Goal: Task Accomplishment & Management: Use online tool/utility

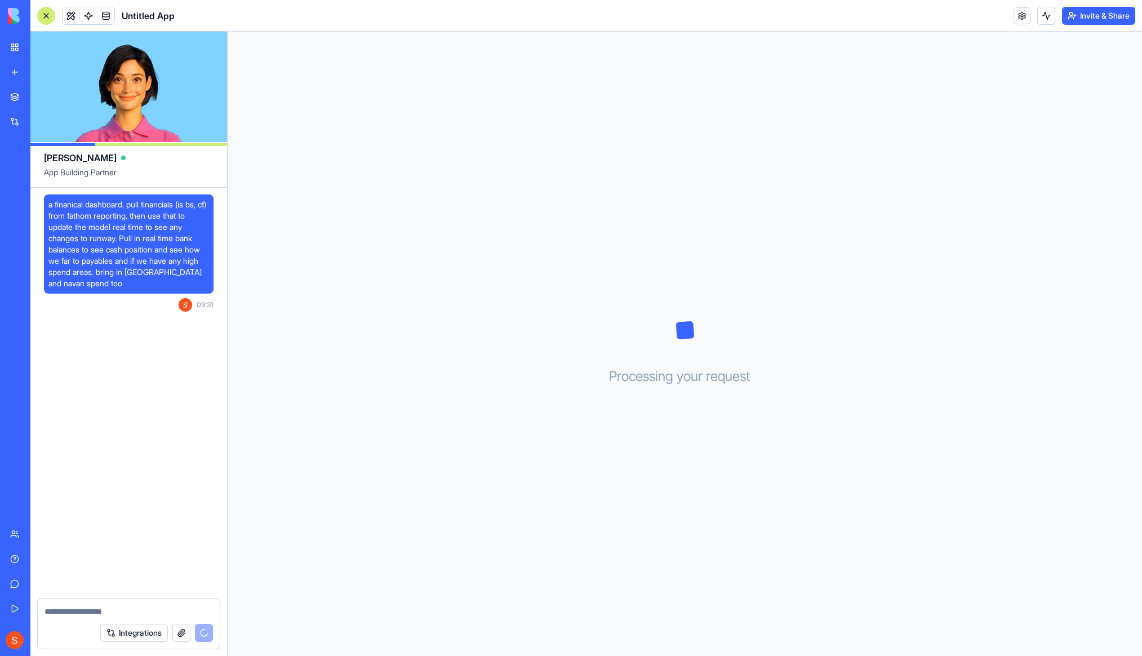
scroll to position [72, 0]
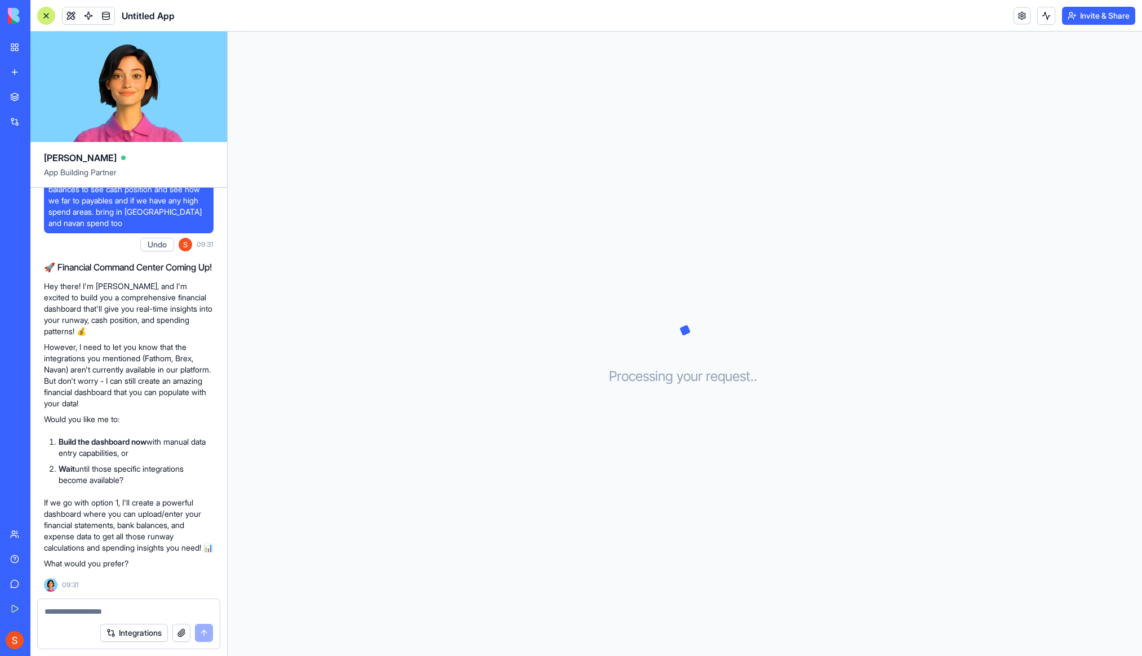
click at [90, 609] on textarea at bounding box center [129, 611] width 169 height 11
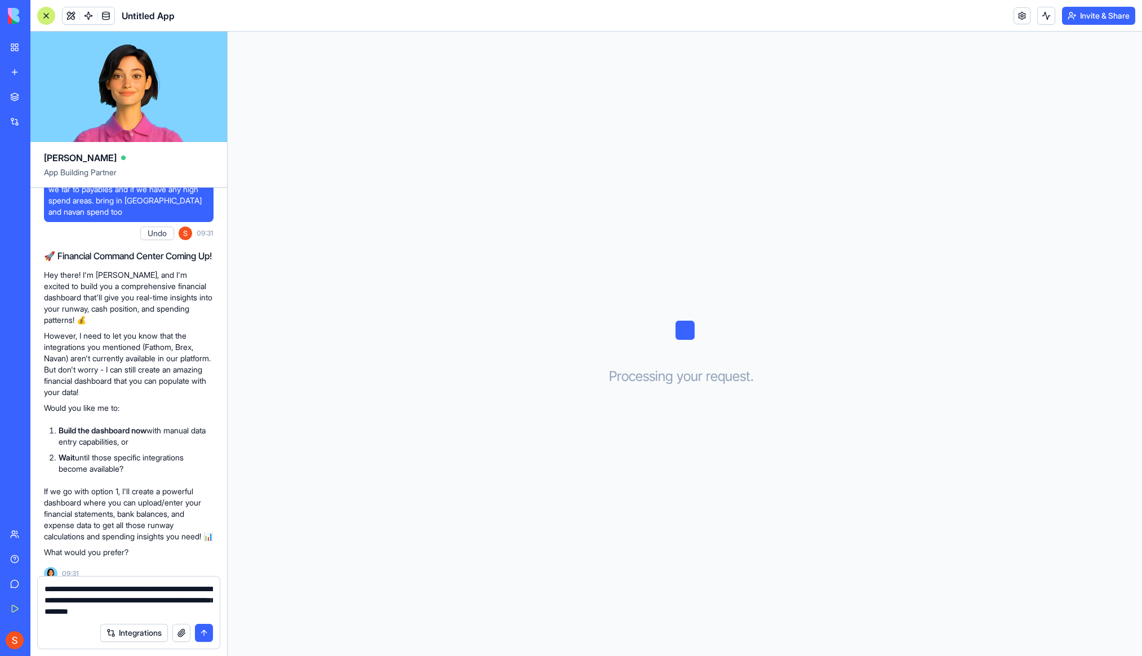
type textarea "**********"
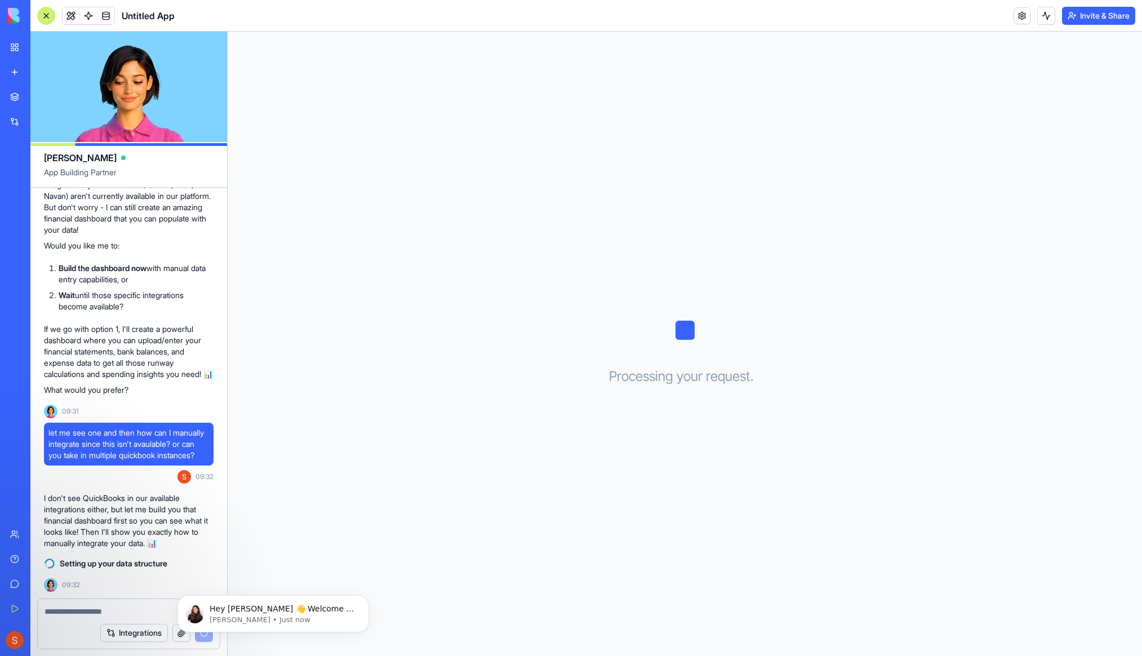
scroll to position [0, 0]
click at [242, 608] on span "Hey Sheena 👋 Welcome to Blocks 🙌 I'm here if you have any questions!" at bounding box center [282, 620] width 145 height 32
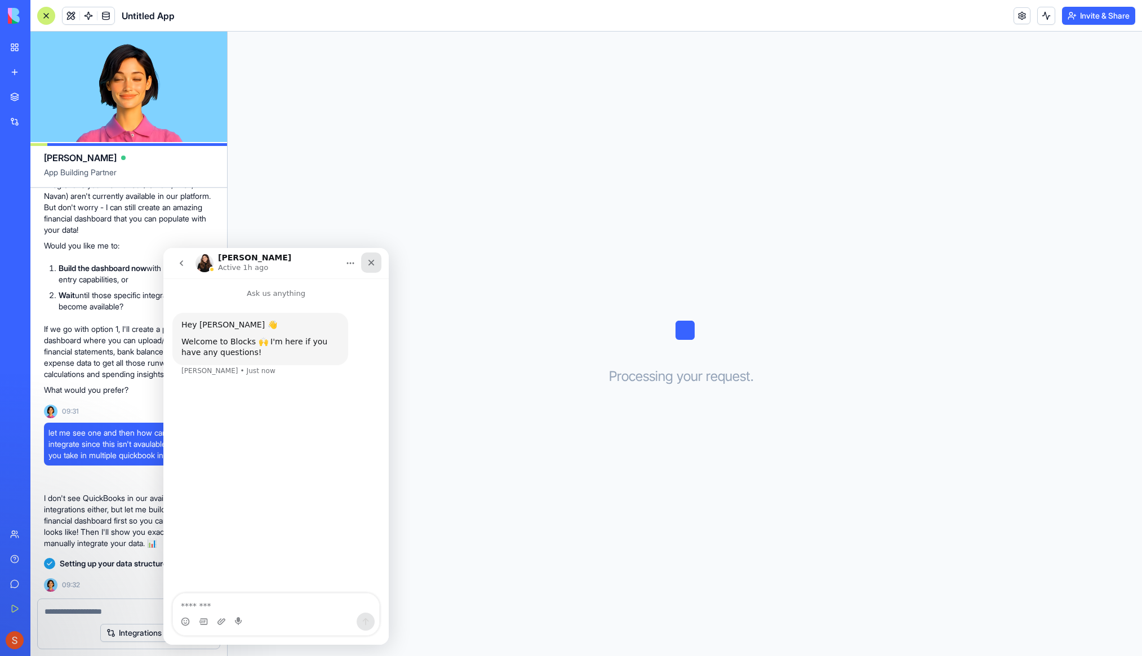
click at [369, 263] on icon "Close" at bounding box center [371, 262] width 9 height 9
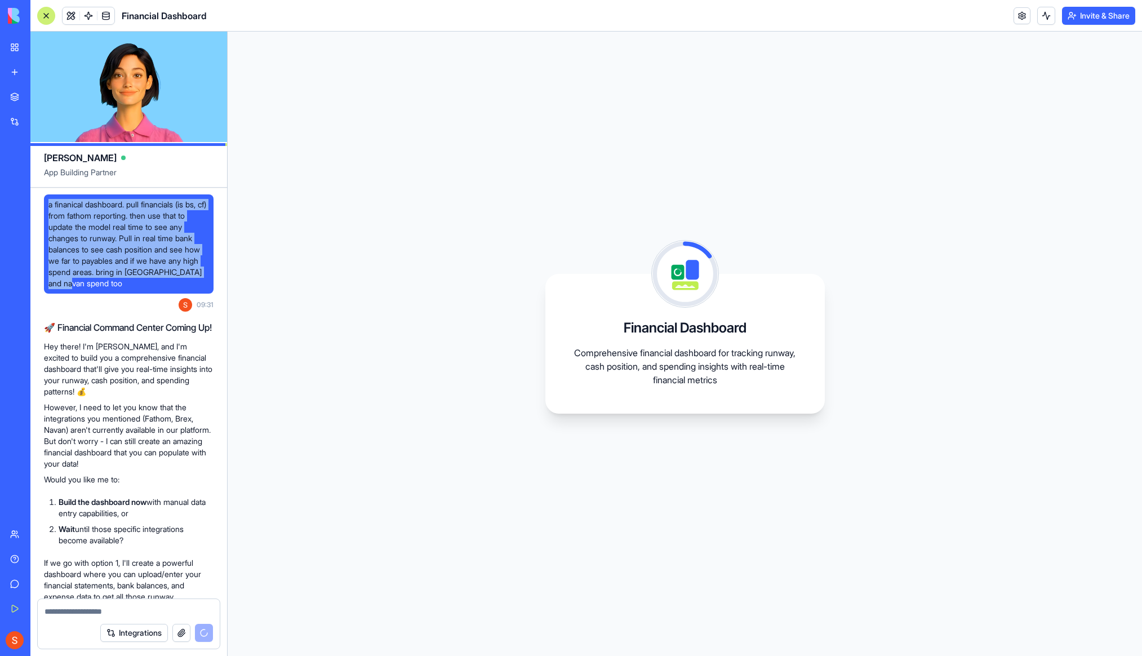
drag, startPoint x: 48, startPoint y: 203, endPoint x: 108, endPoint y: 290, distance: 105.4
click at [108, 290] on div "a finanical dashboard. pull financials (is bs, cf) from fathom reporting. then …" at bounding box center [129, 243] width 170 height 99
copy span "a finanical dashboard. pull financials (is bs, cf) from fathom reporting. then …"
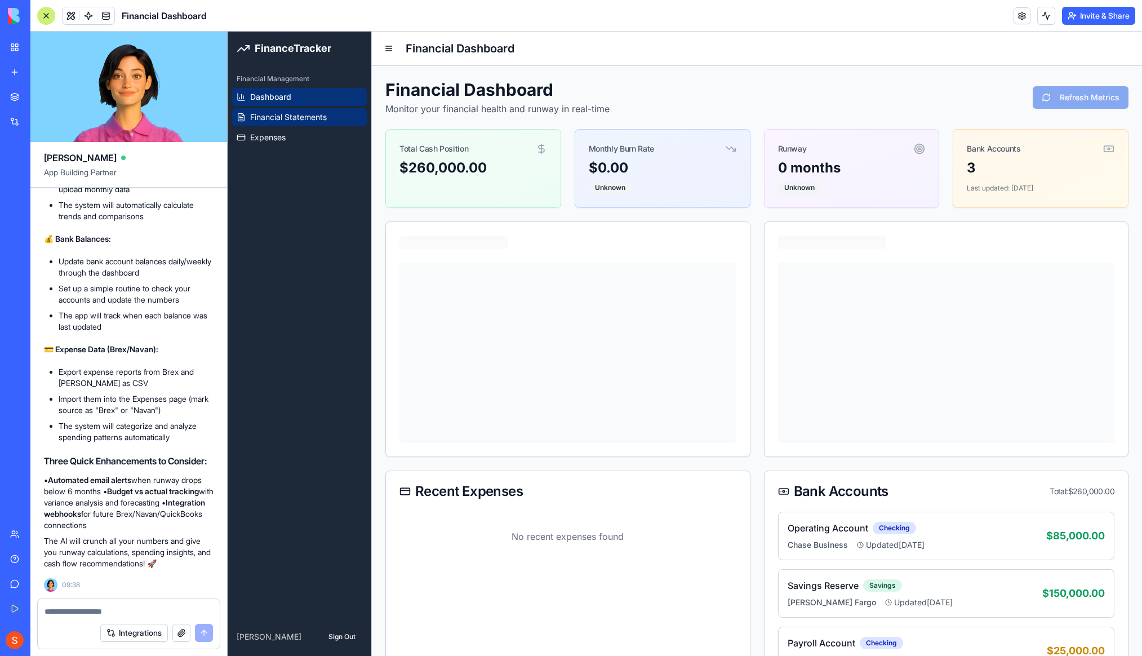
click at [272, 116] on span "Financial Statements" at bounding box center [288, 117] width 77 height 11
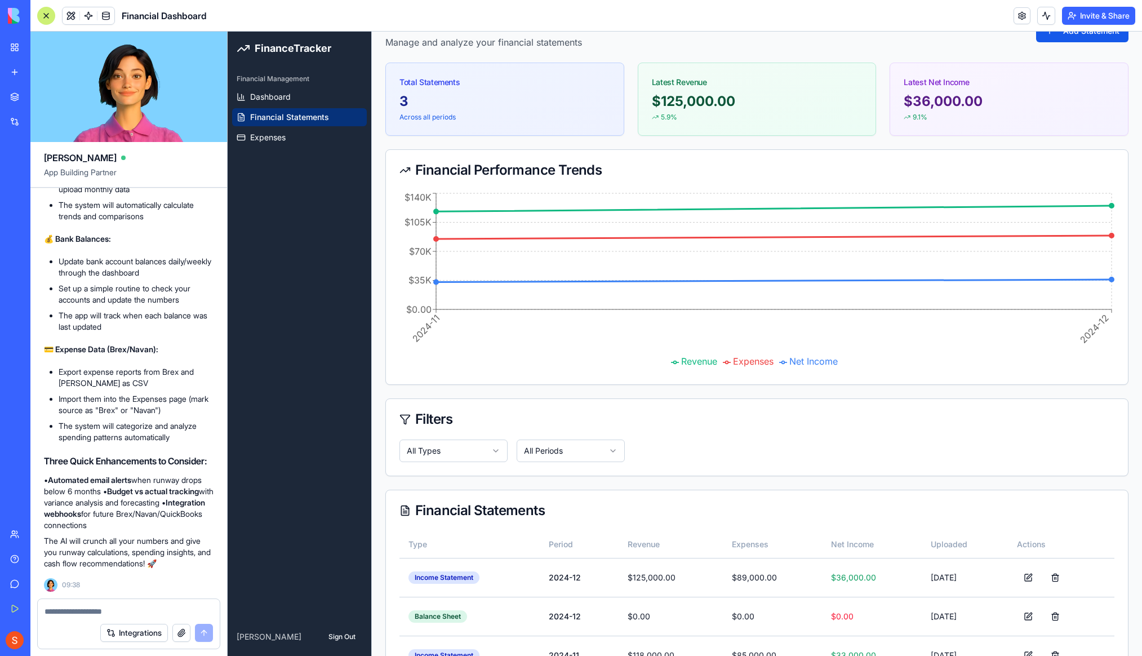
scroll to position [113, 0]
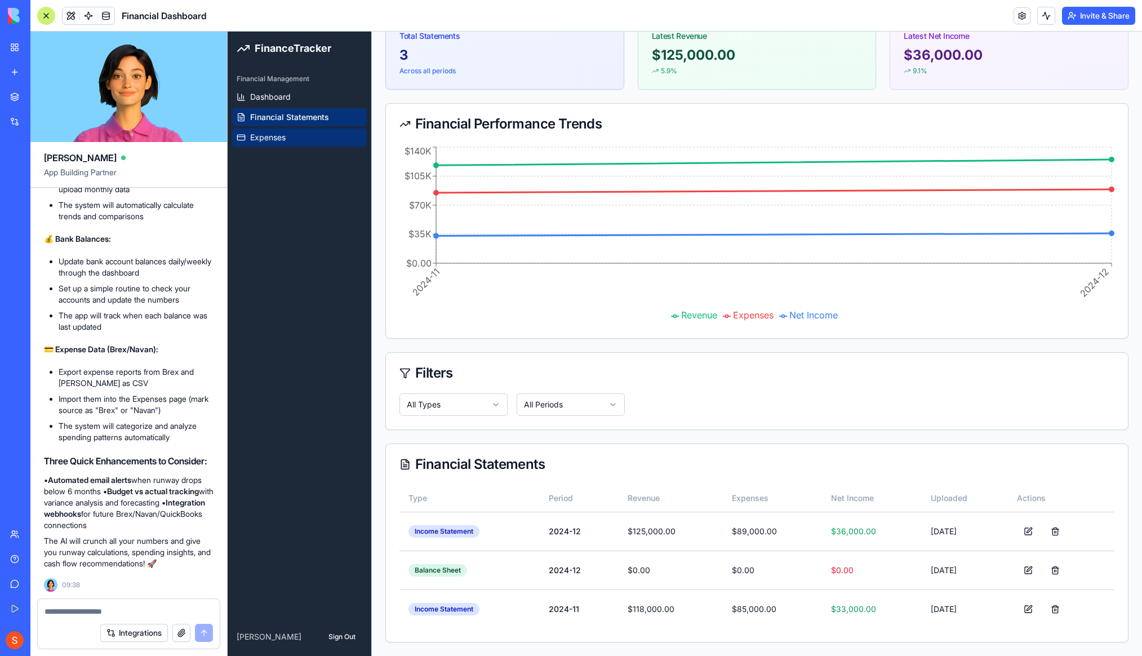
click at [280, 136] on span "Expenses" at bounding box center [268, 137] width 36 height 11
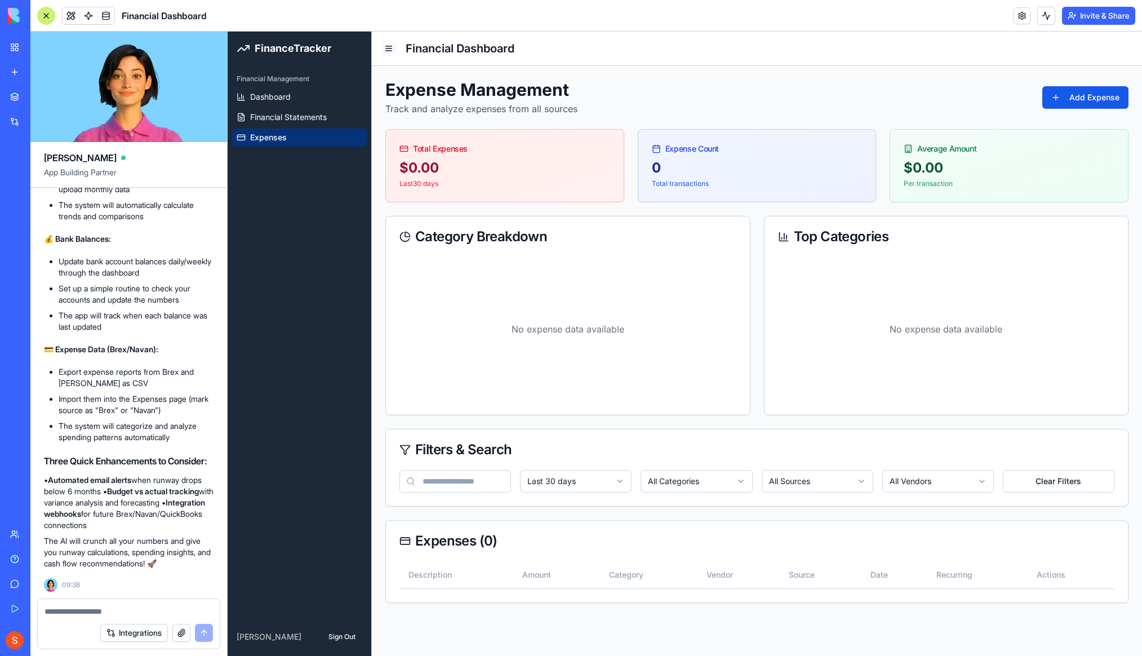
click at [387, 46] on button at bounding box center [389, 49] width 16 height 16
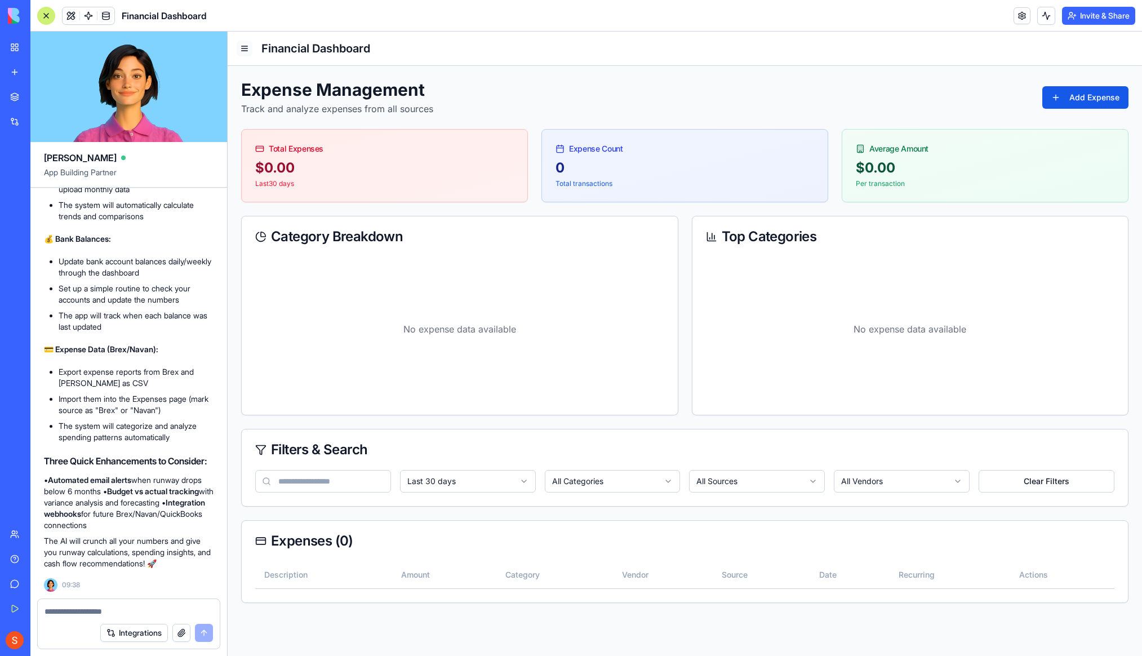
click at [243, 48] on button at bounding box center [245, 49] width 16 height 16
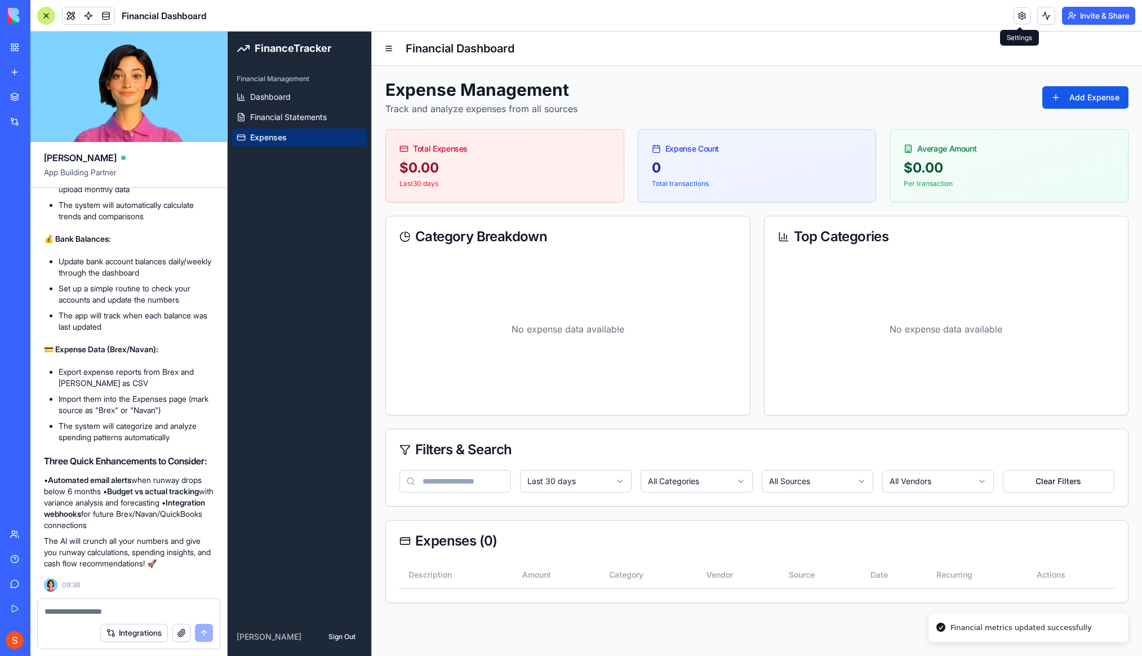
click at [1019, 14] on link at bounding box center [1022, 15] width 17 height 17
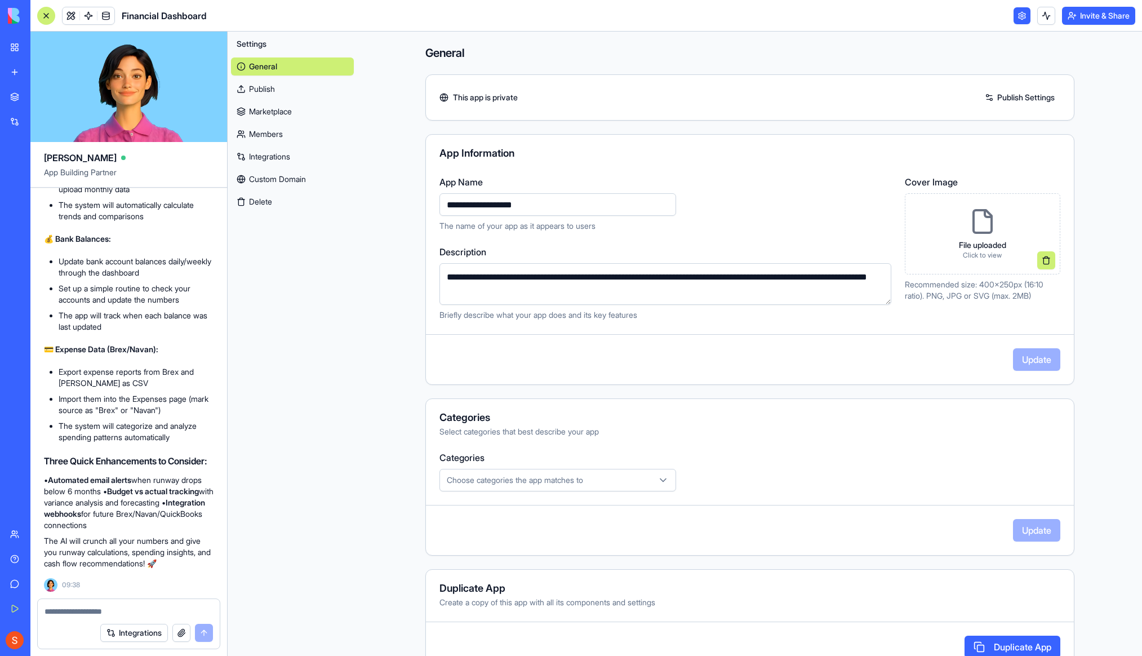
click at [289, 85] on link "Publish" at bounding box center [292, 89] width 123 height 18
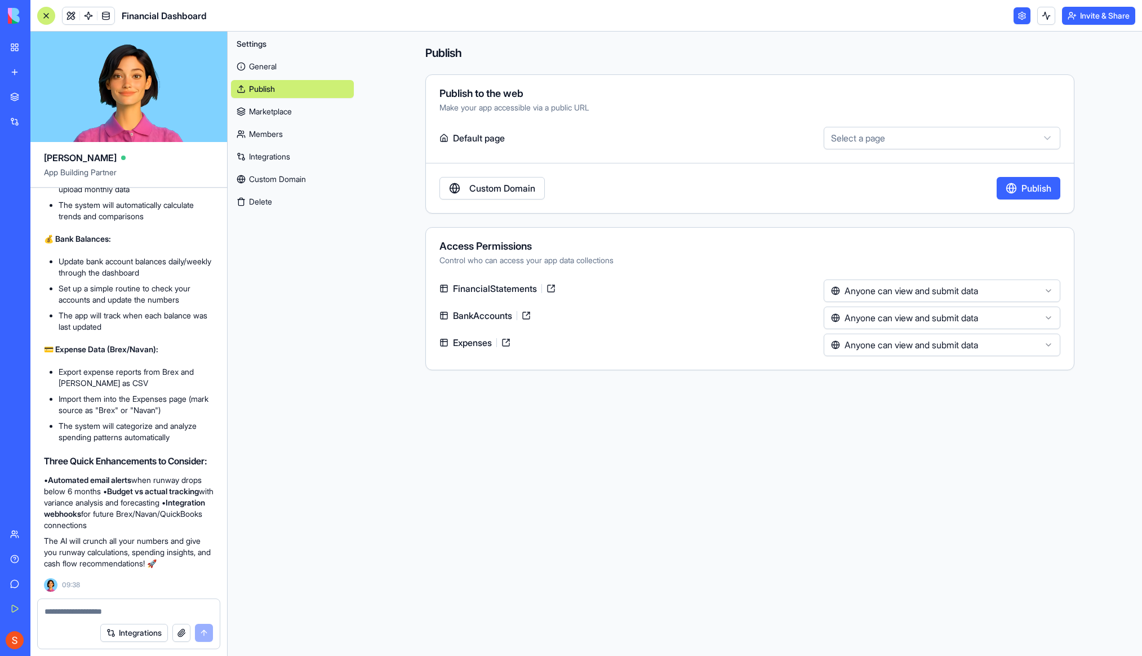
click at [289, 110] on link "Marketplace" at bounding box center [292, 112] width 123 height 18
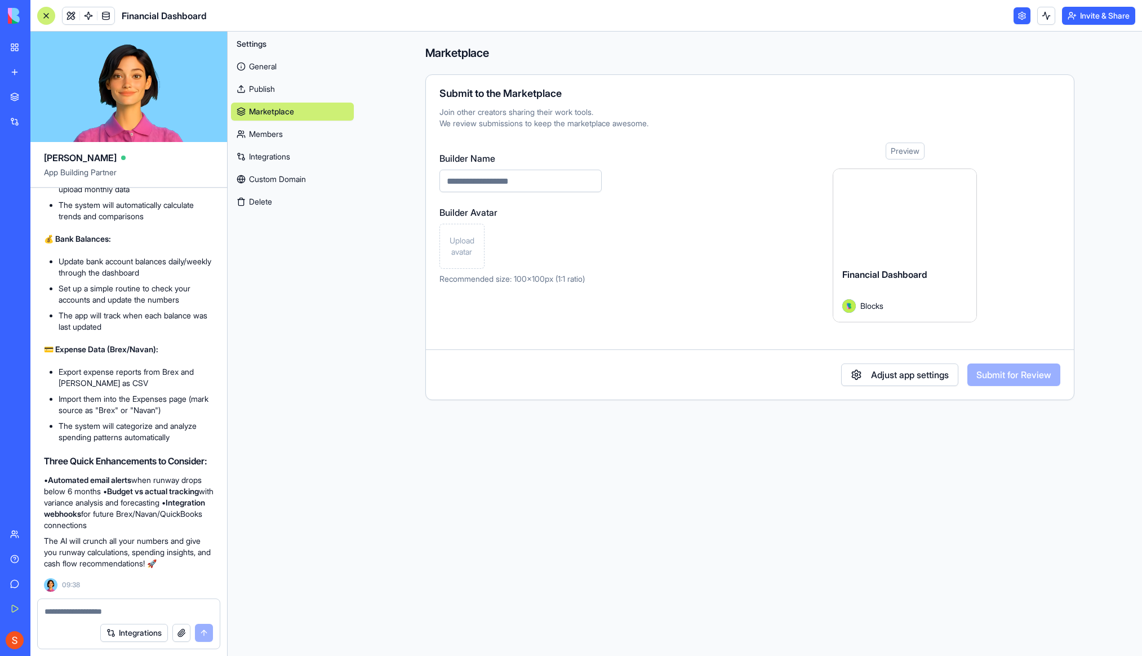
click at [286, 129] on link "Members" at bounding box center [292, 134] width 123 height 18
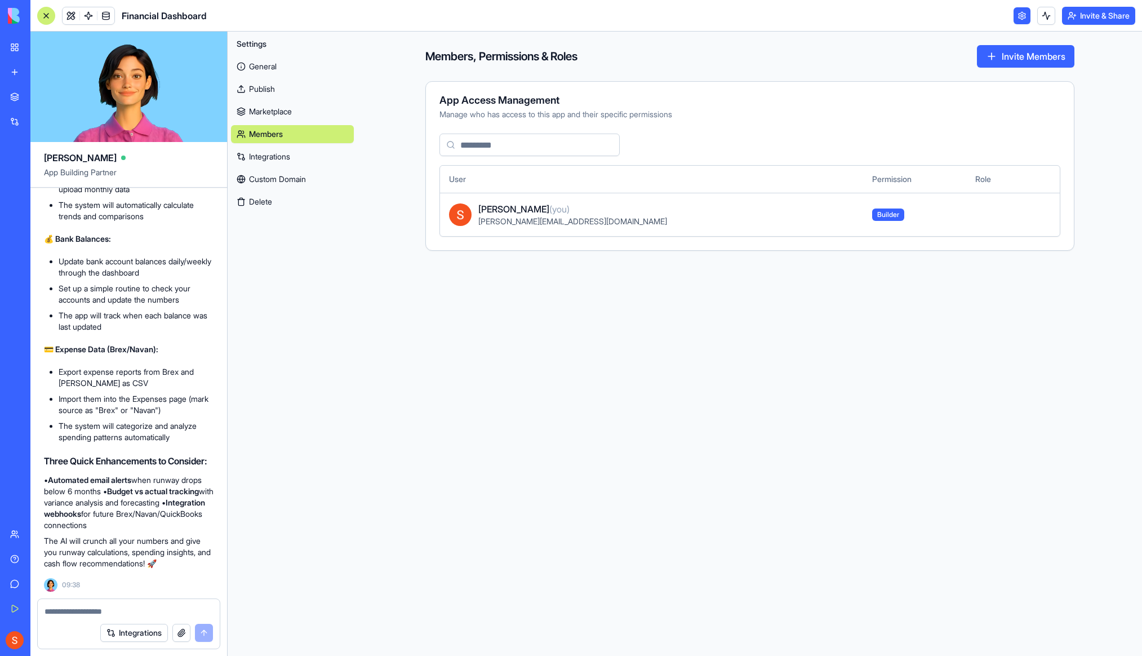
click at [289, 152] on link "Integrations" at bounding box center [292, 157] width 123 height 18
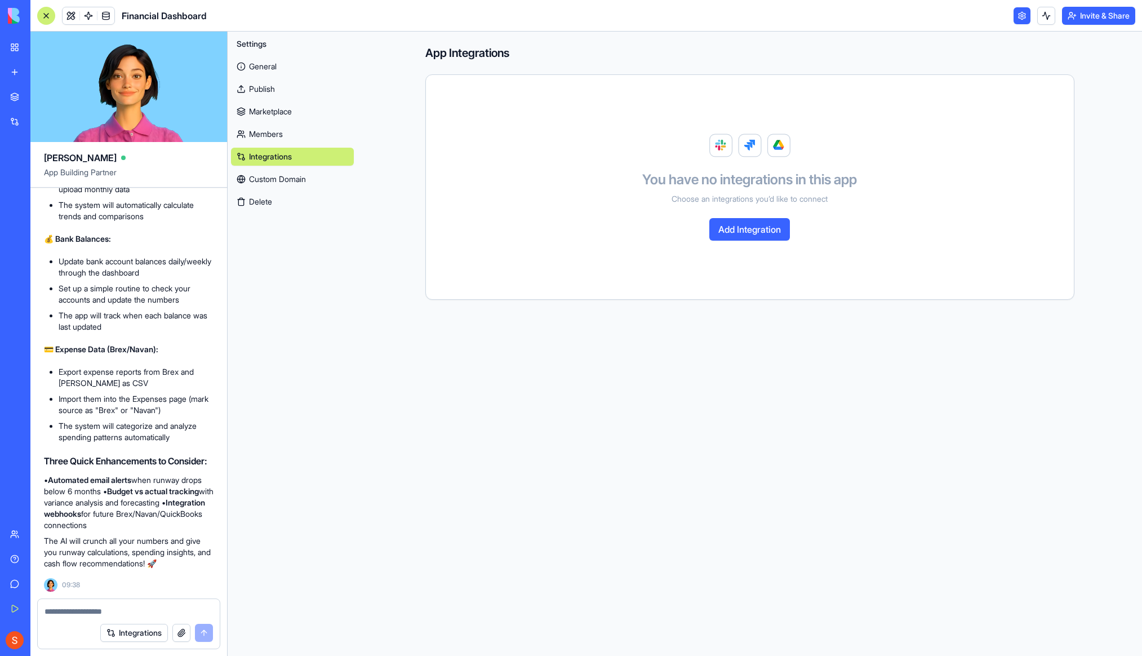
click at [298, 175] on link "Custom Domain" at bounding box center [292, 179] width 123 height 18
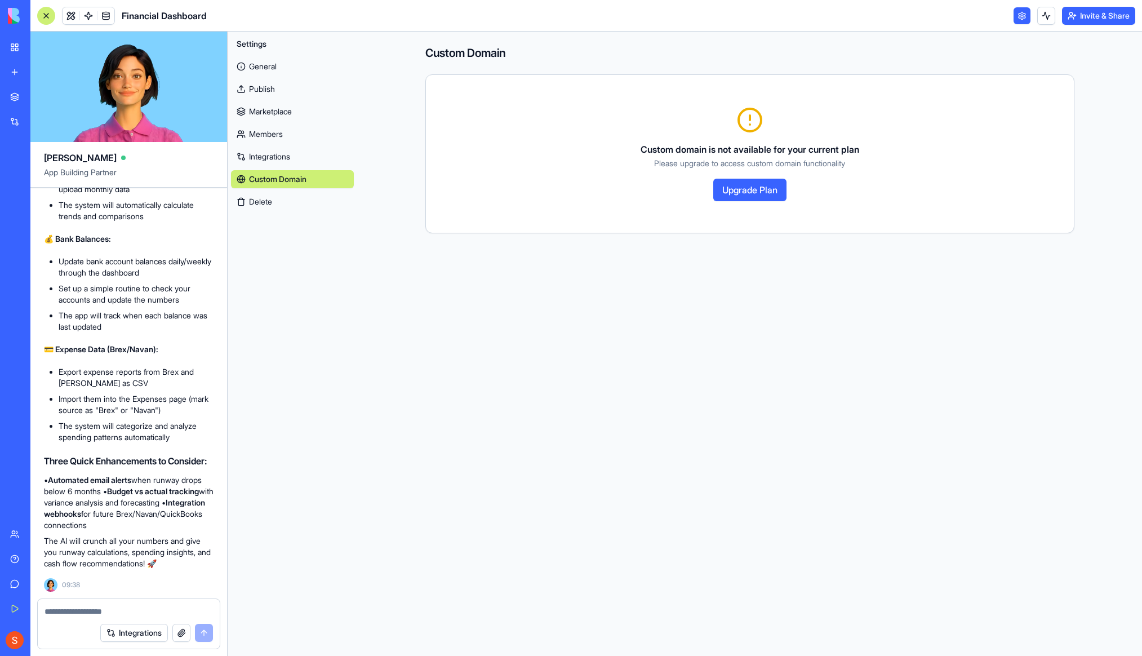
click at [279, 71] on link "General" at bounding box center [292, 66] width 123 height 18
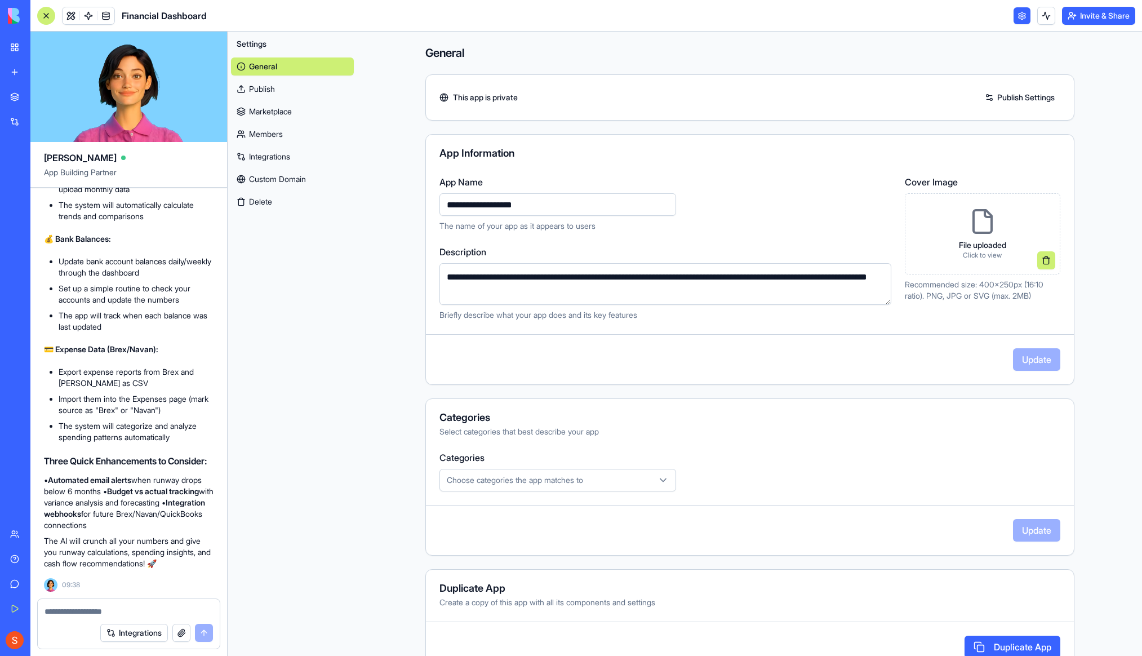
click at [293, 178] on link "Custom Domain" at bounding box center [292, 179] width 123 height 18
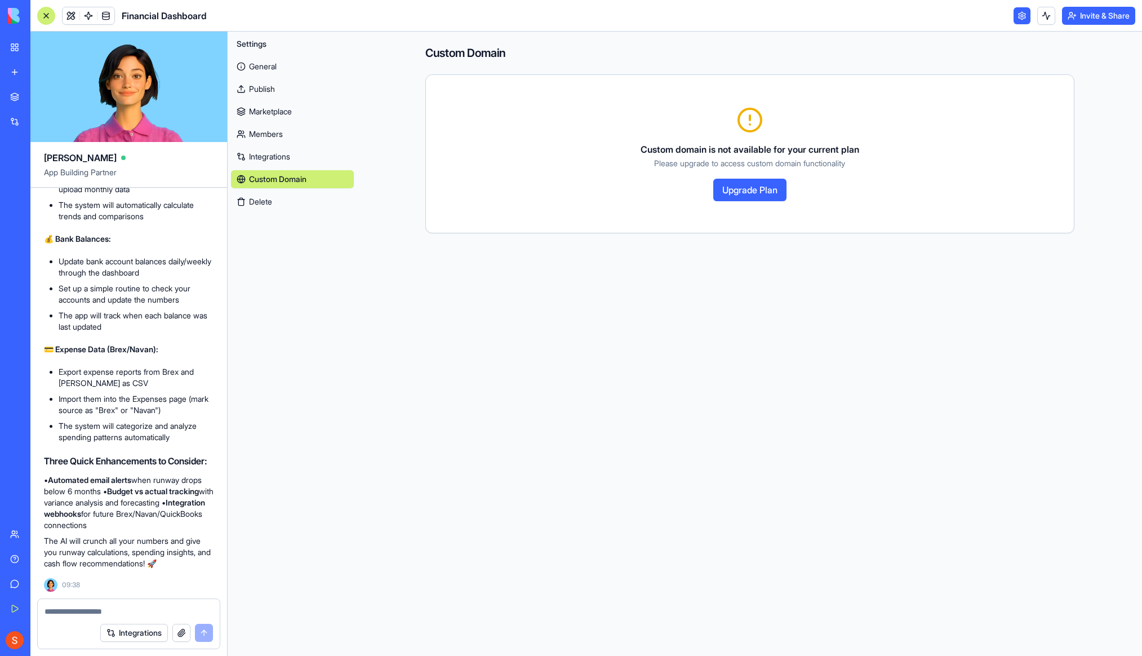
click at [752, 194] on button "Upgrade Plan" at bounding box center [749, 190] width 73 height 23
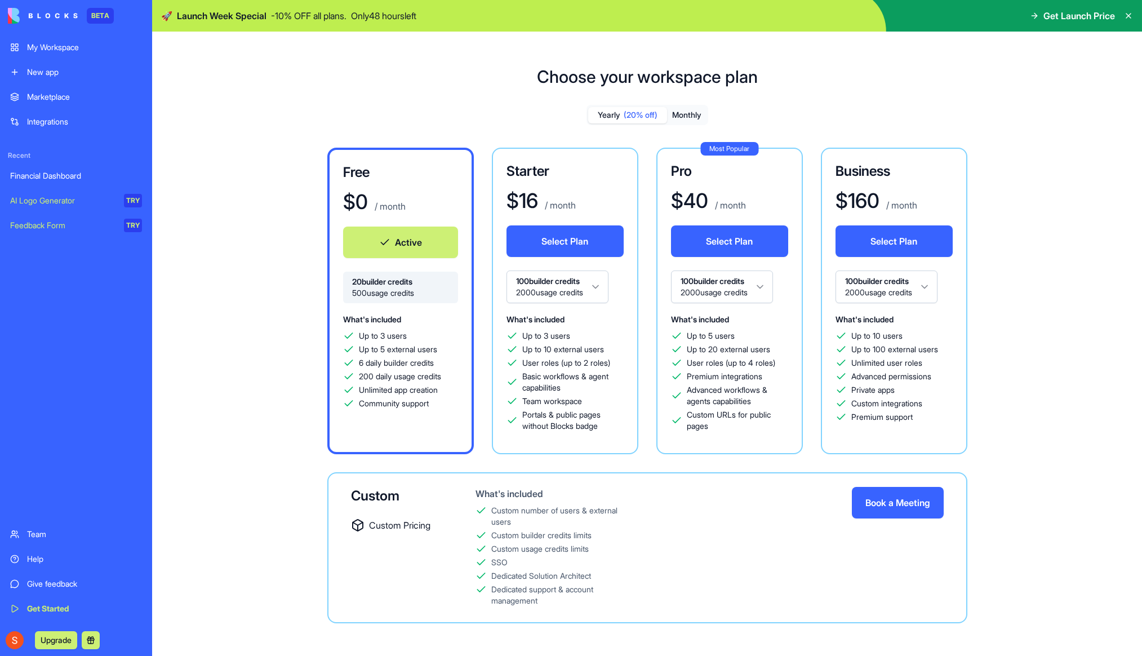
click at [764, 437] on div "What's included Up to 5 users Up to 20 external users User roles (up to 4 roles…" at bounding box center [729, 375] width 117 height 126
click at [689, 115] on button "Monthly" at bounding box center [686, 115] width 39 height 16
click at [742, 201] on p "/ month" at bounding box center [728, 205] width 33 height 14
click at [76, 47] on div "My Workspace" at bounding box center [84, 47] width 115 height 11
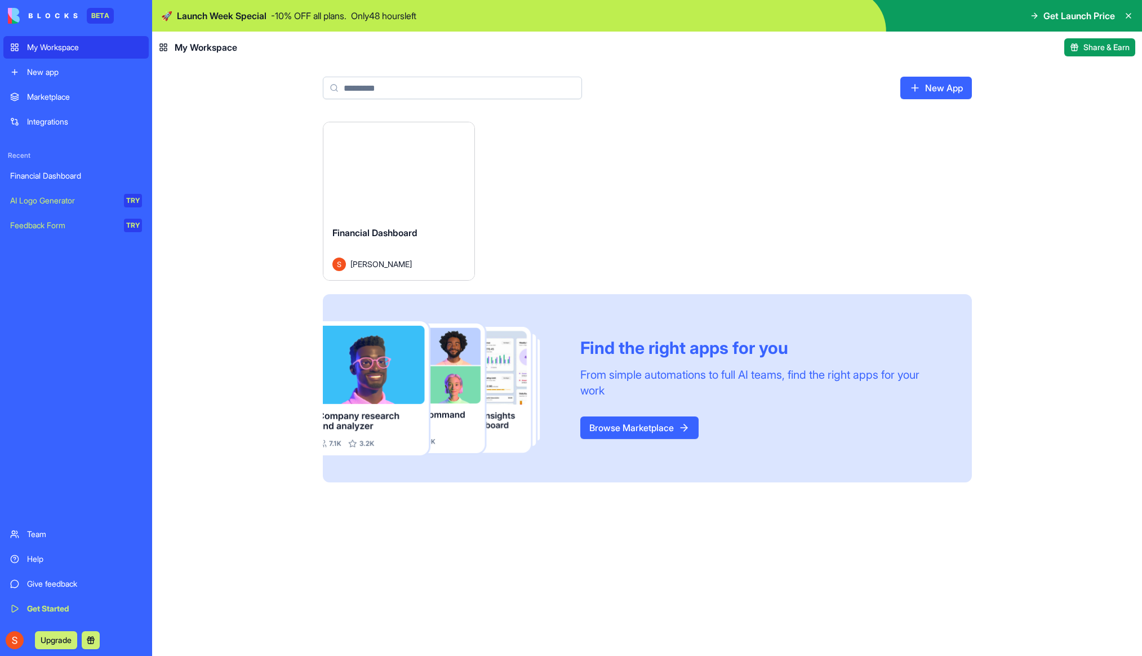
click at [378, 196] on div "Launch" at bounding box center [398, 169] width 151 height 95
click at [631, 423] on link "Browse Marketplace" at bounding box center [639, 427] width 118 height 23
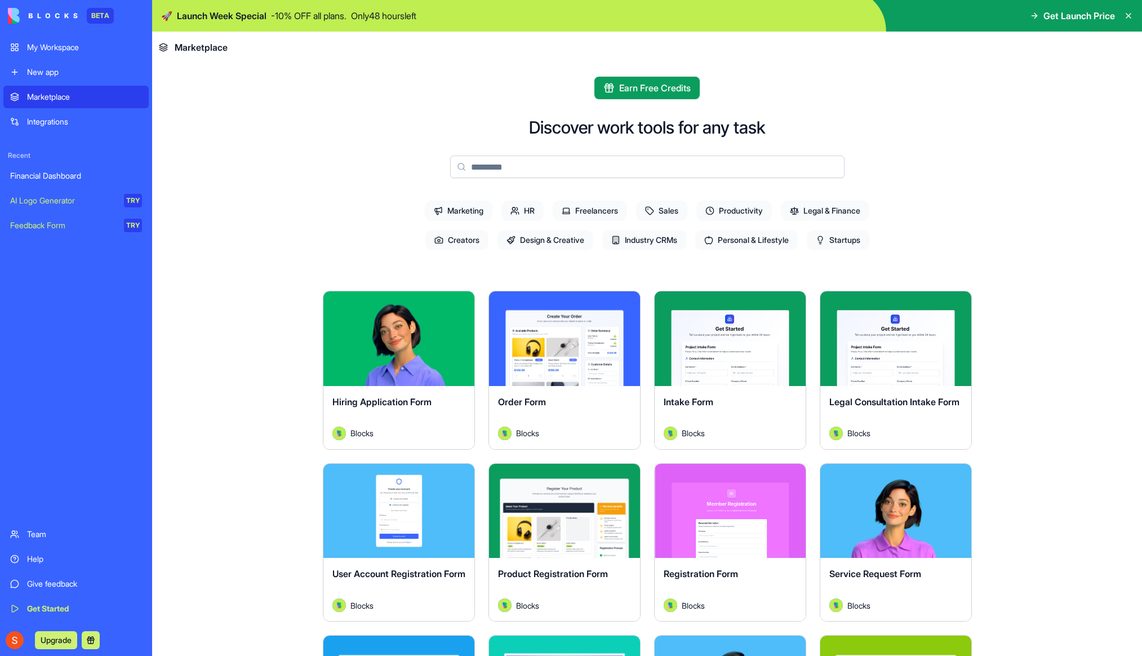
click at [592, 165] on input at bounding box center [647, 167] width 394 height 23
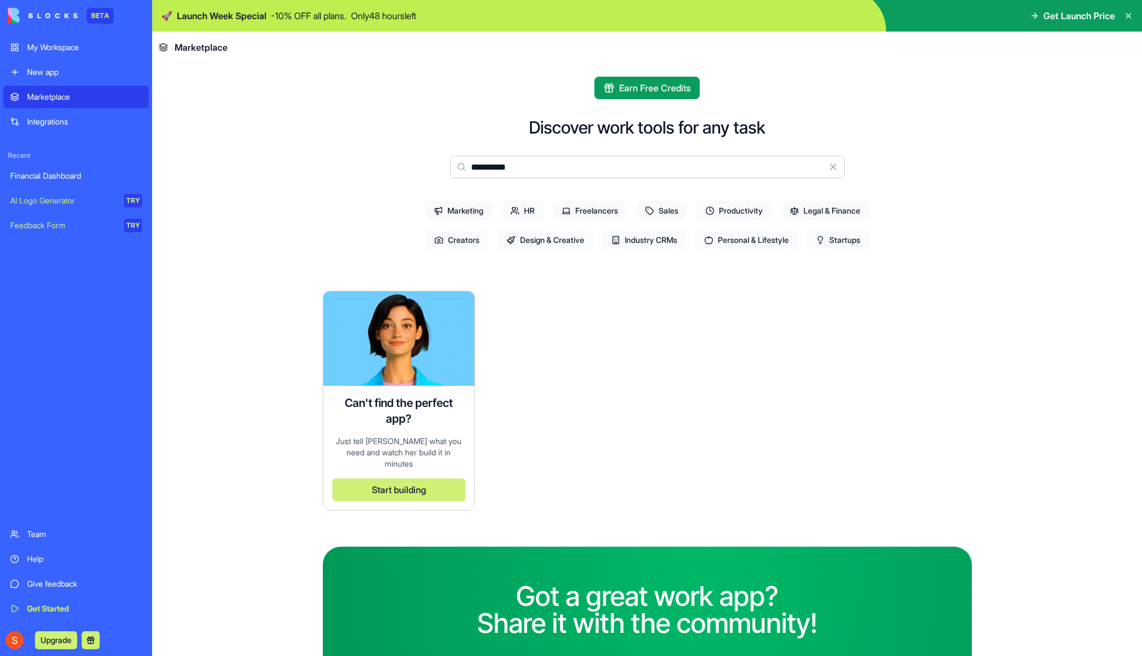
type input "**********"
click at [52, 167] on link "Financial Dashboard" at bounding box center [75, 176] width 145 height 23
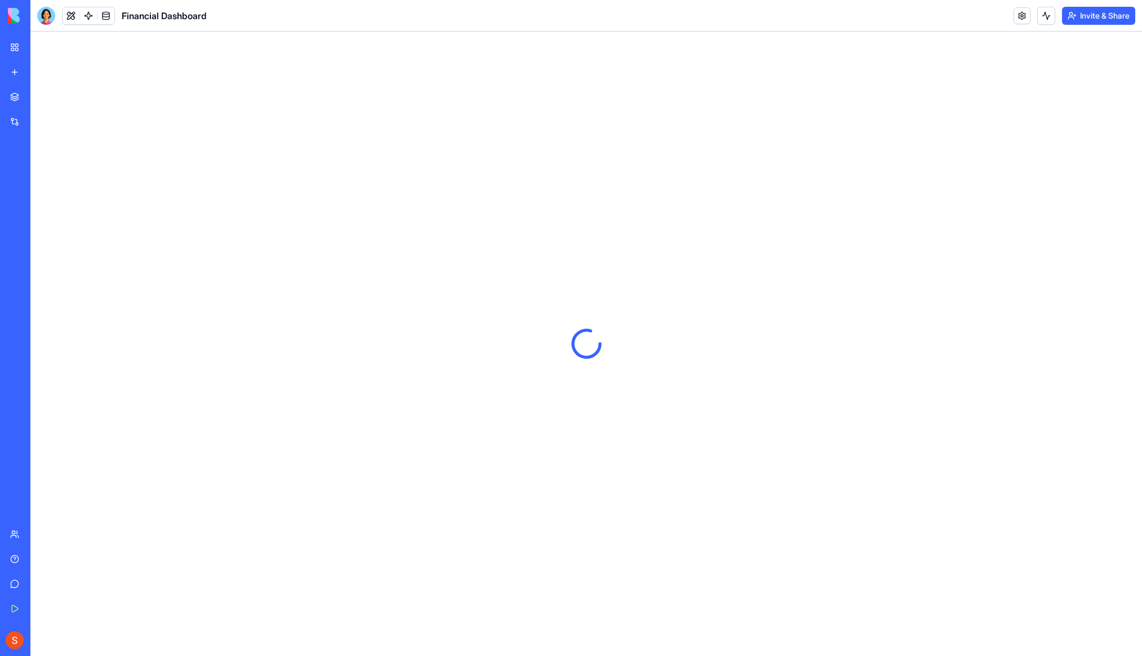
click at [42, 123] on div "Integrations" at bounding box center [34, 121] width 15 height 11
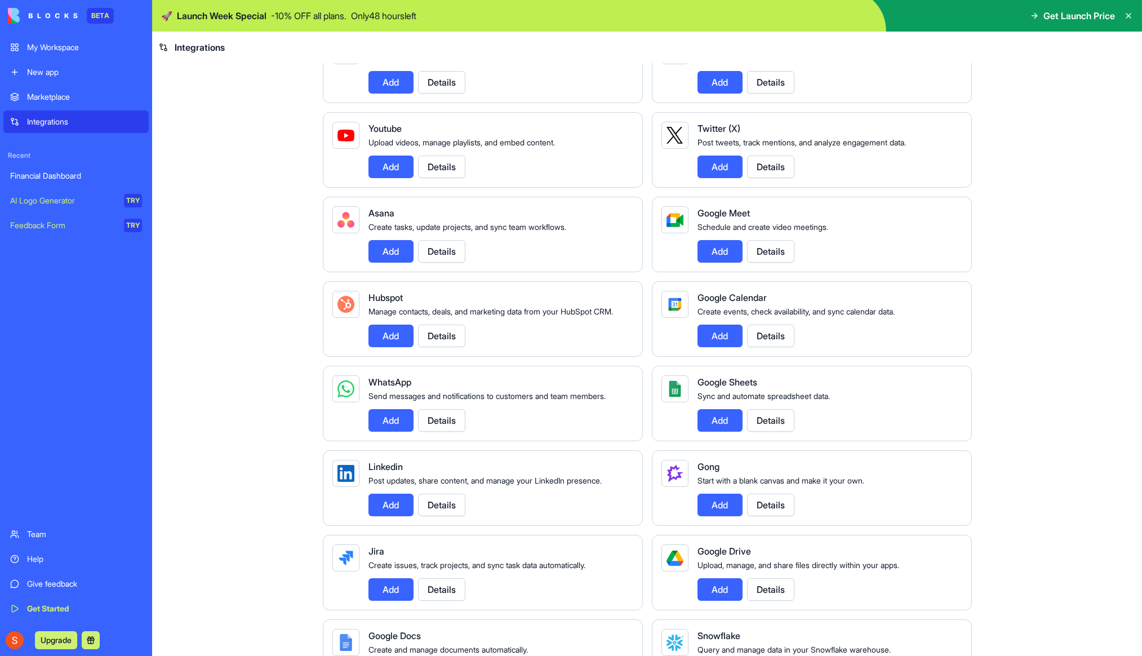
scroll to position [241, 0]
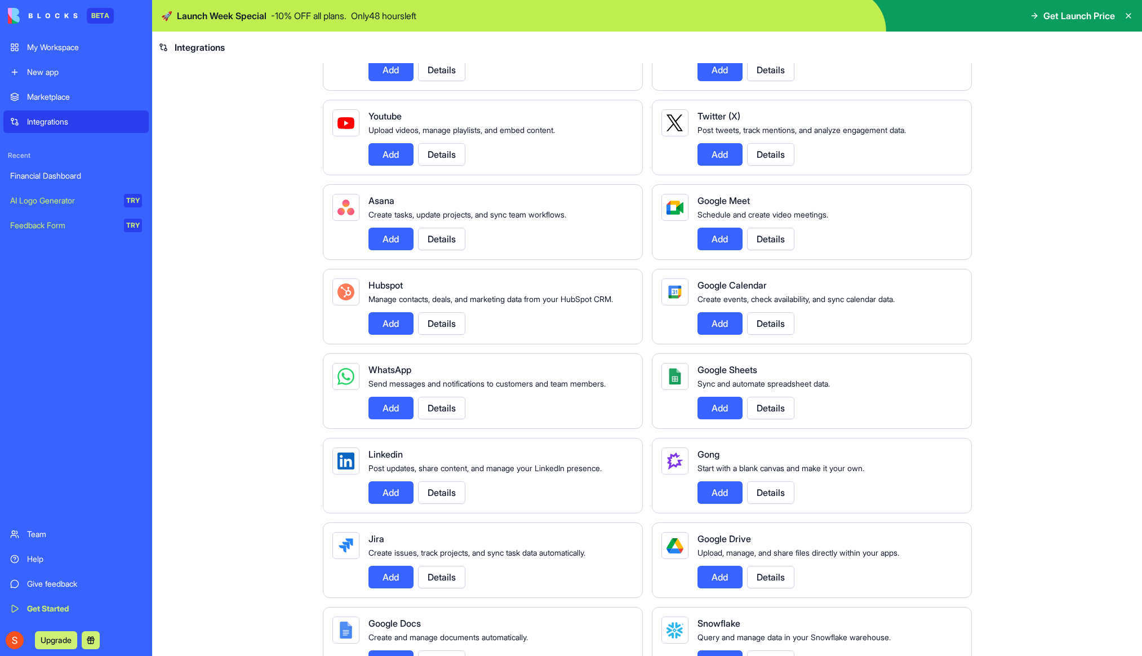
click at [769, 418] on button "Details" at bounding box center [770, 408] width 47 height 23
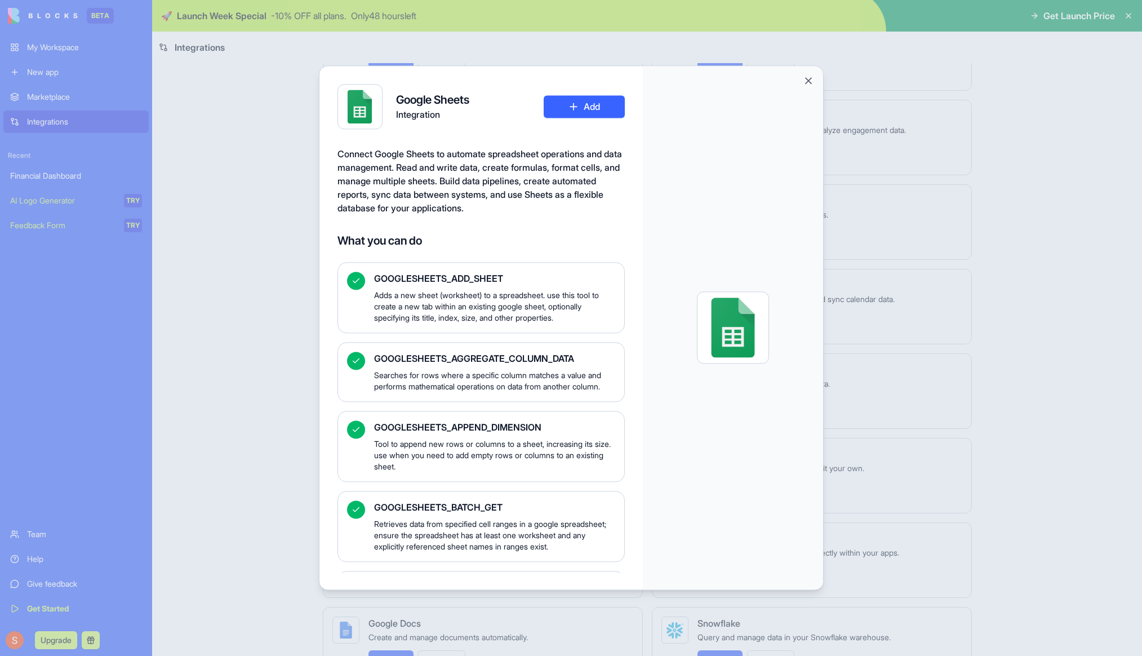
click at [288, 42] on div at bounding box center [571, 328] width 1142 height 656
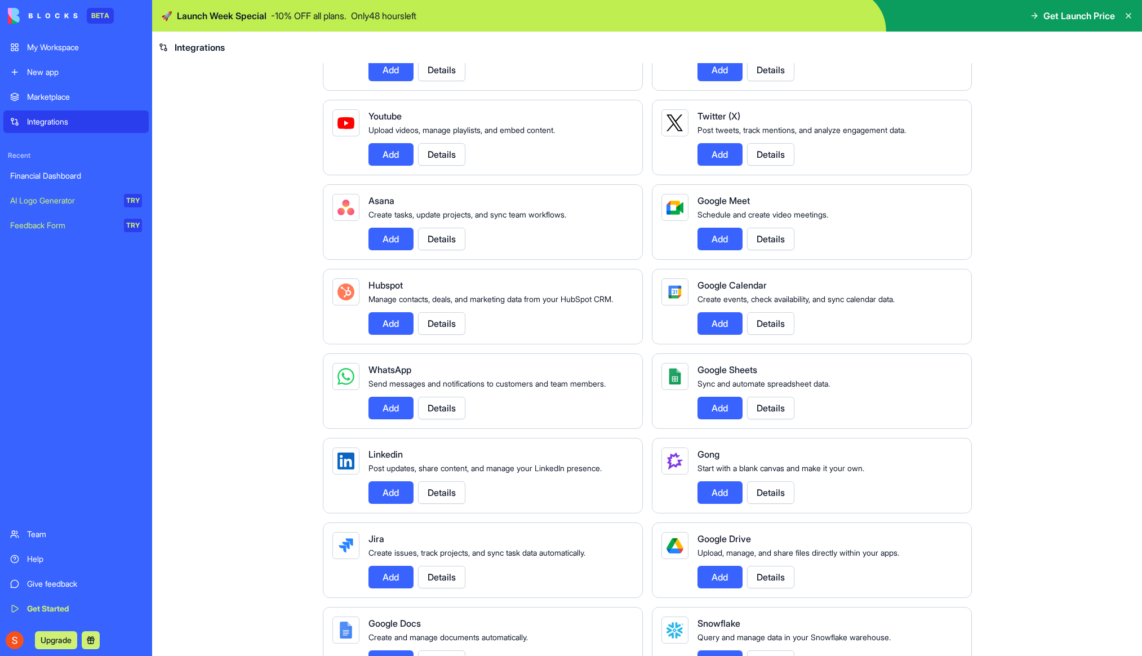
click at [72, 176] on div "Financial Dashboard" at bounding box center [76, 175] width 132 height 11
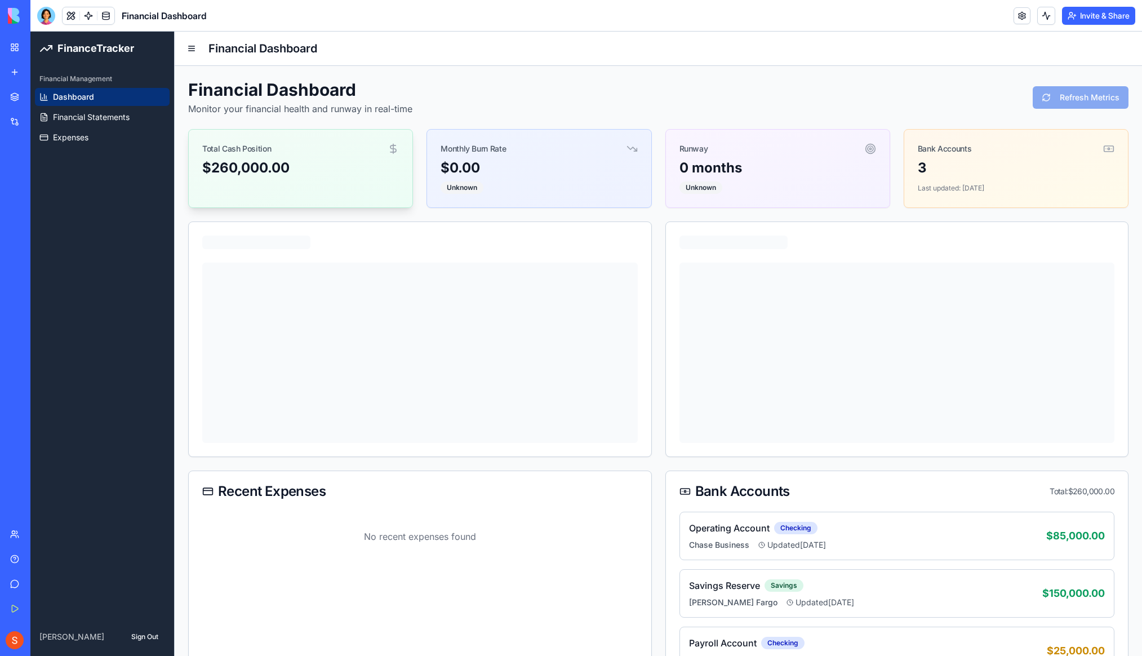
click at [356, 169] on div "$260,000.00" at bounding box center [300, 168] width 197 height 18
click at [249, 161] on div "$260,000.00" at bounding box center [300, 168] width 197 height 18
click at [331, 159] on div "$260,000.00" at bounding box center [300, 168] width 197 height 18
click at [621, 149] on div "Monthly Burn Rate" at bounding box center [539, 144] width 224 height 29
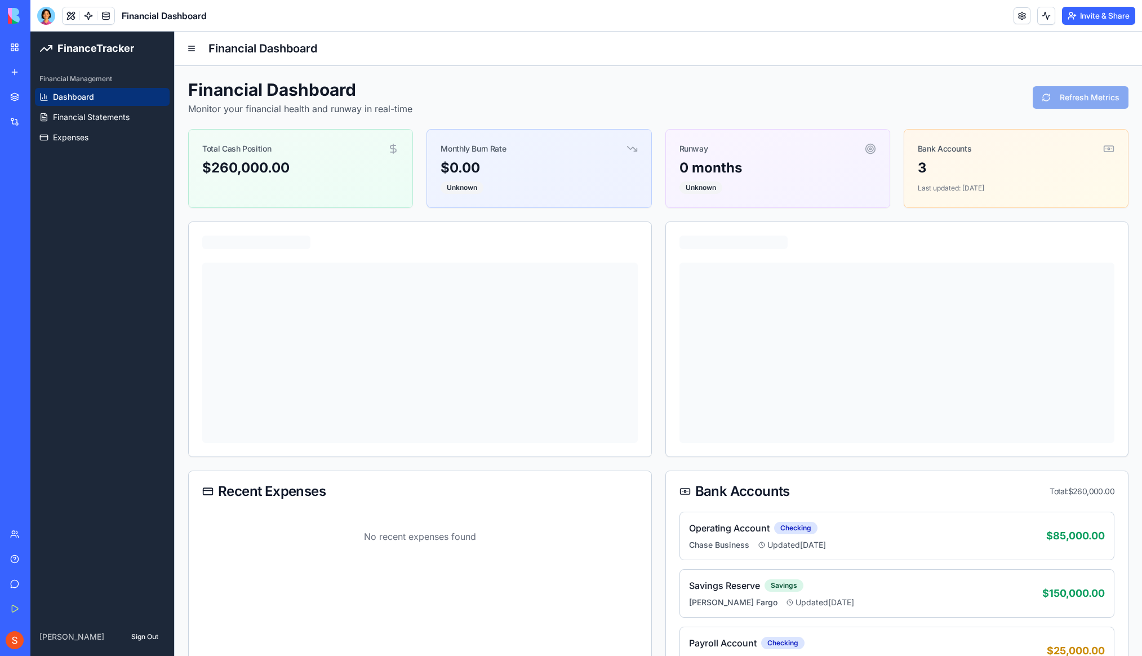
scroll to position [47, 0]
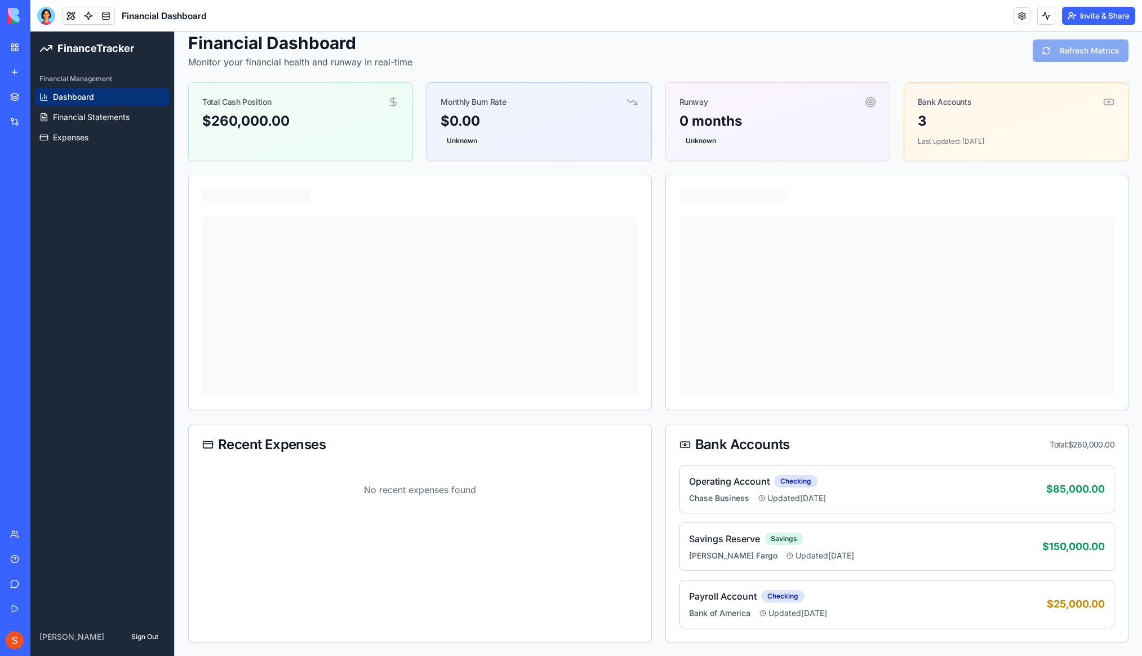
click at [512, 488] on div "No recent expenses found" at bounding box center [420, 490] width 436 height 50
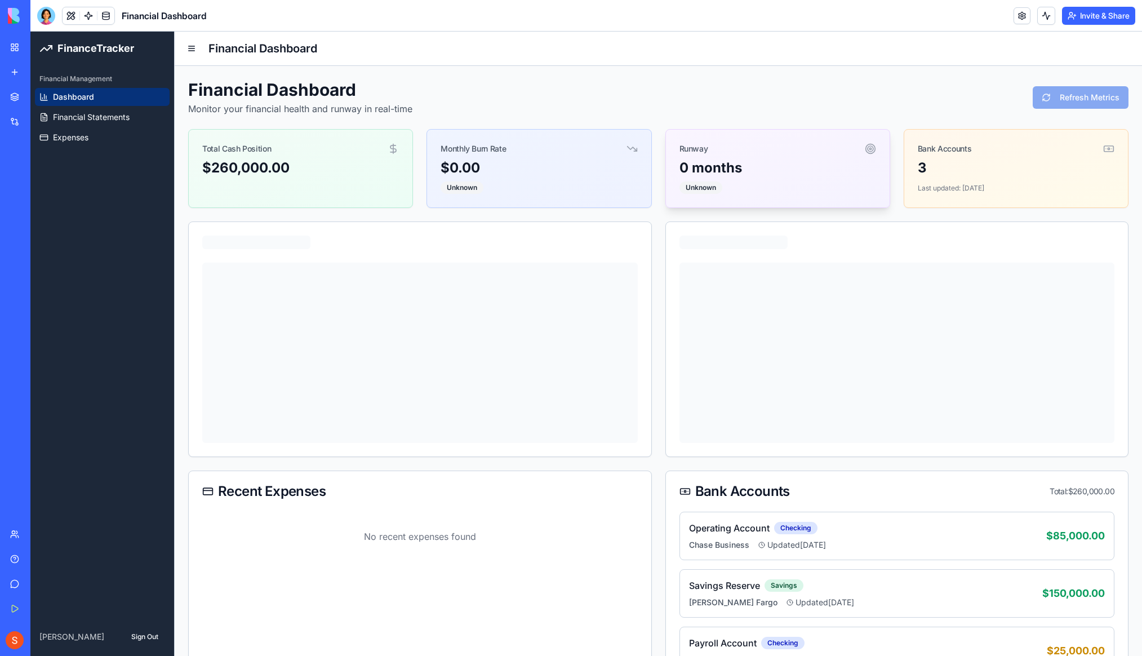
click at [731, 173] on div "0 months" at bounding box center [778, 168] width 197 height 18
click at [140, 111] on link "Financial Statements" at bounding box center [102, 117] width 135 height 18
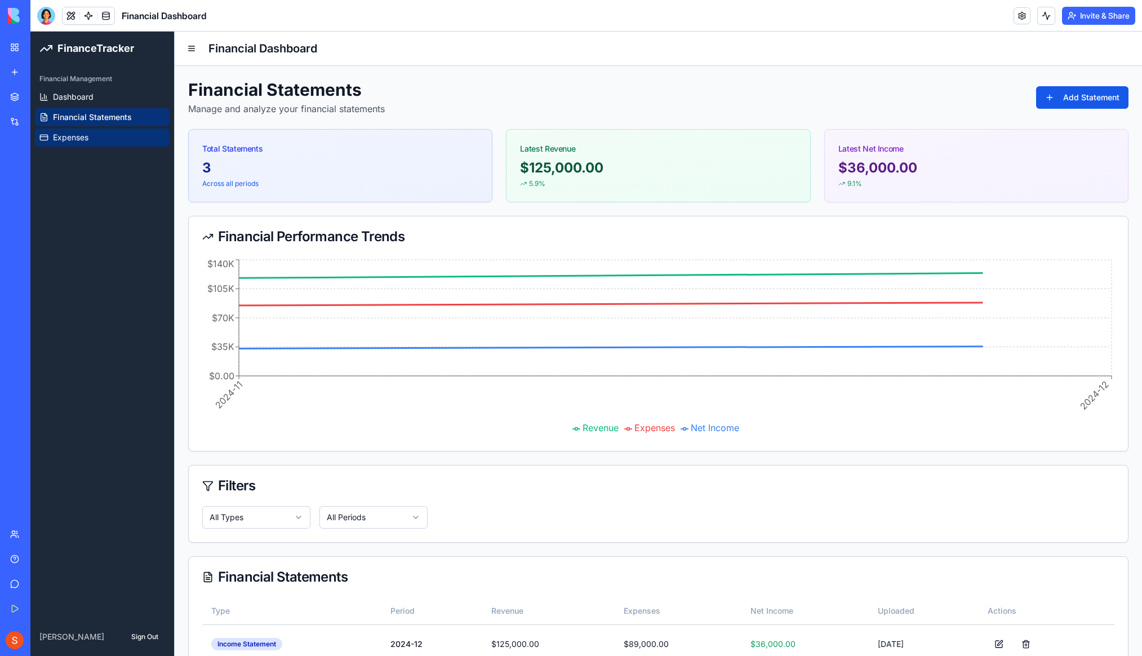
click at [107, 140] on link "Expenses" at bounding box center [102, 137] width 135 height 18
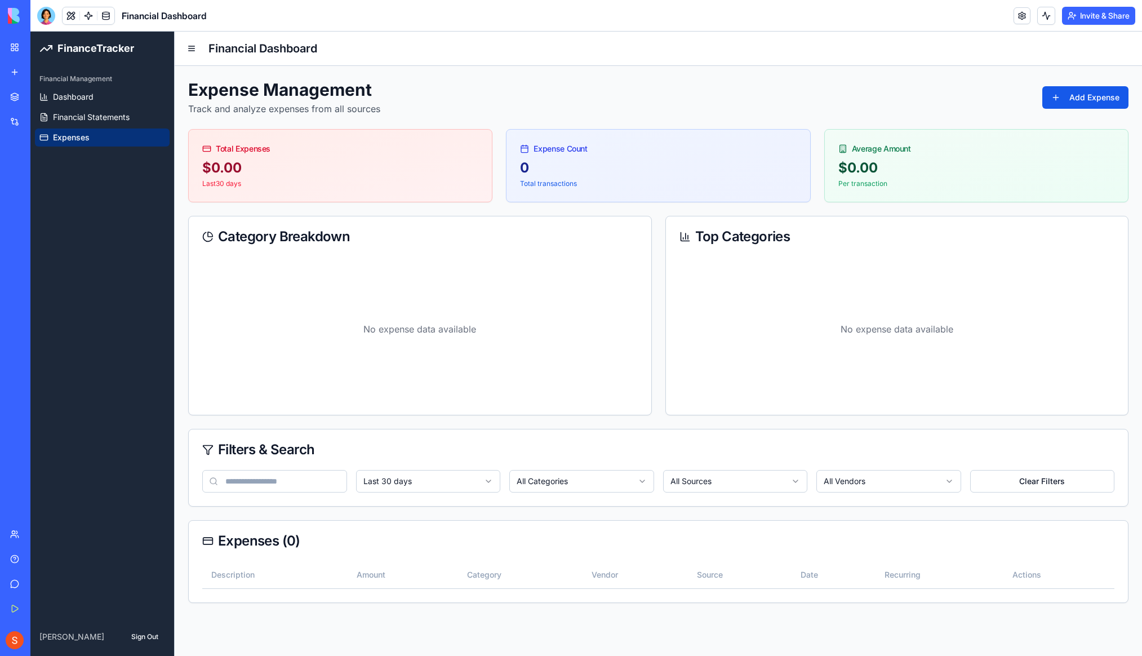
click at [942, 481] on html "FinanceTracker Financial Management Dashboard Financial Statements Expenses [PE…" at bounding box center [586, 344] width 1112 height 624
click at [937, 448] on html "FinanceTracker Financial Management Dashboard Financial Statements Expenses [PE…" at bounding box center [586, 344] width 1112 height 624
click at [1094, 95] on button "Add Expense" at bounding box center [1086, 97] width 86 height 23
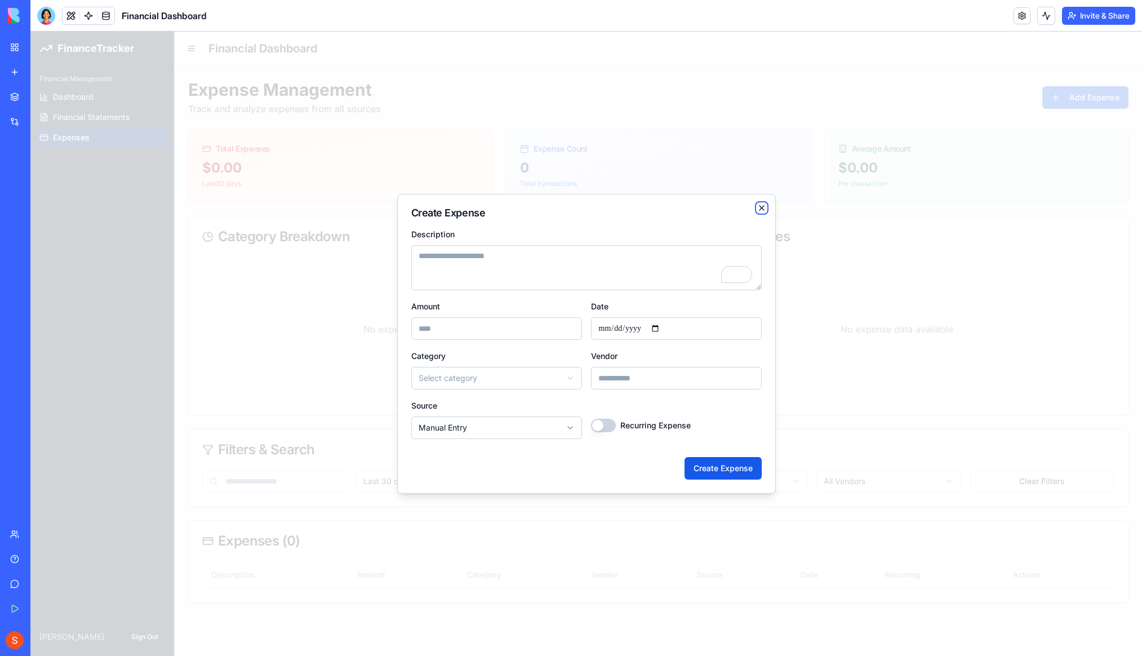
click at [760, 209] on icon "button" at bounding box center [761, 207] width 9 height 9
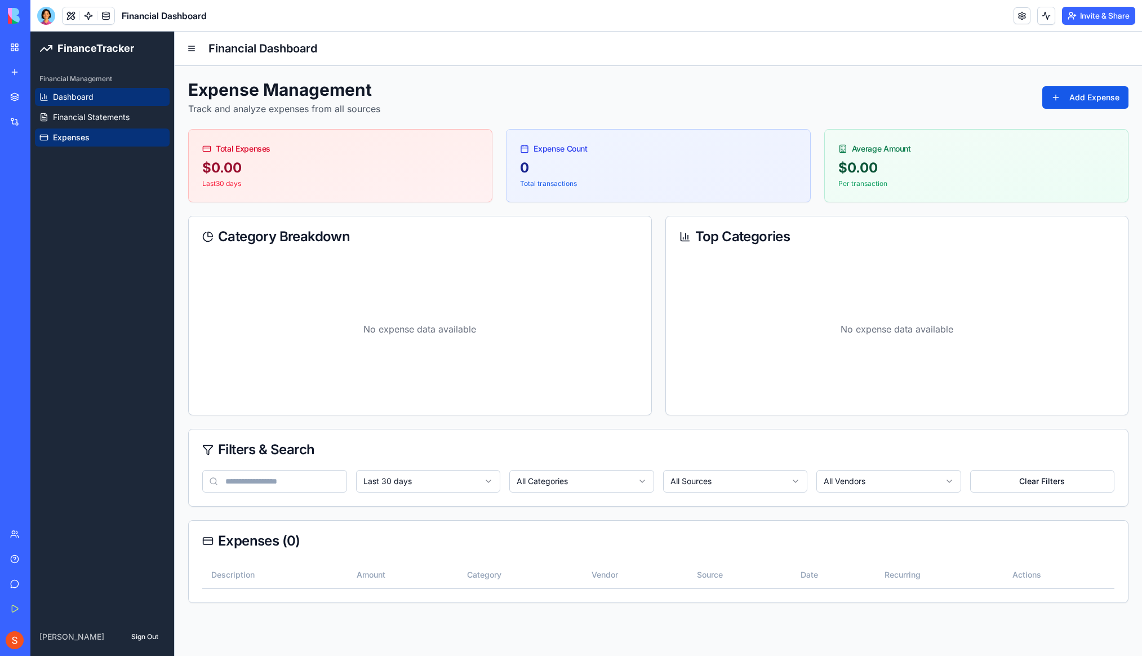
click at [121, 90] on link "Dashboard" at bounding box center [102, 97] width 135 height 18
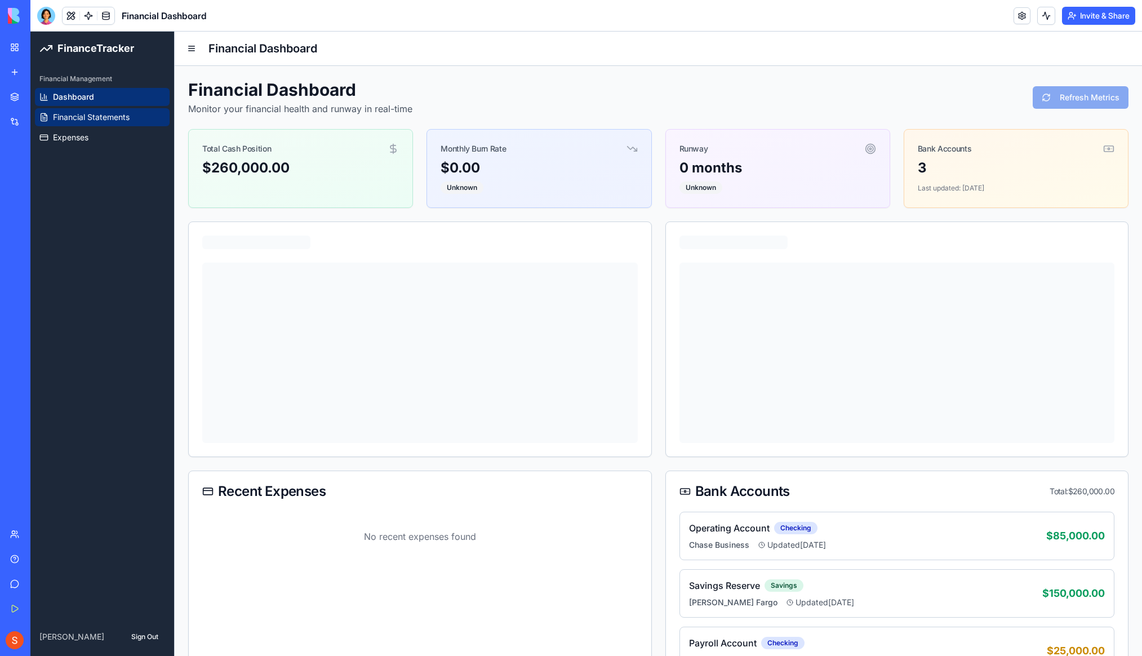
click at [54, 114] on span "Financial Statements" at bounding box center [91, 117] width 77 height 11
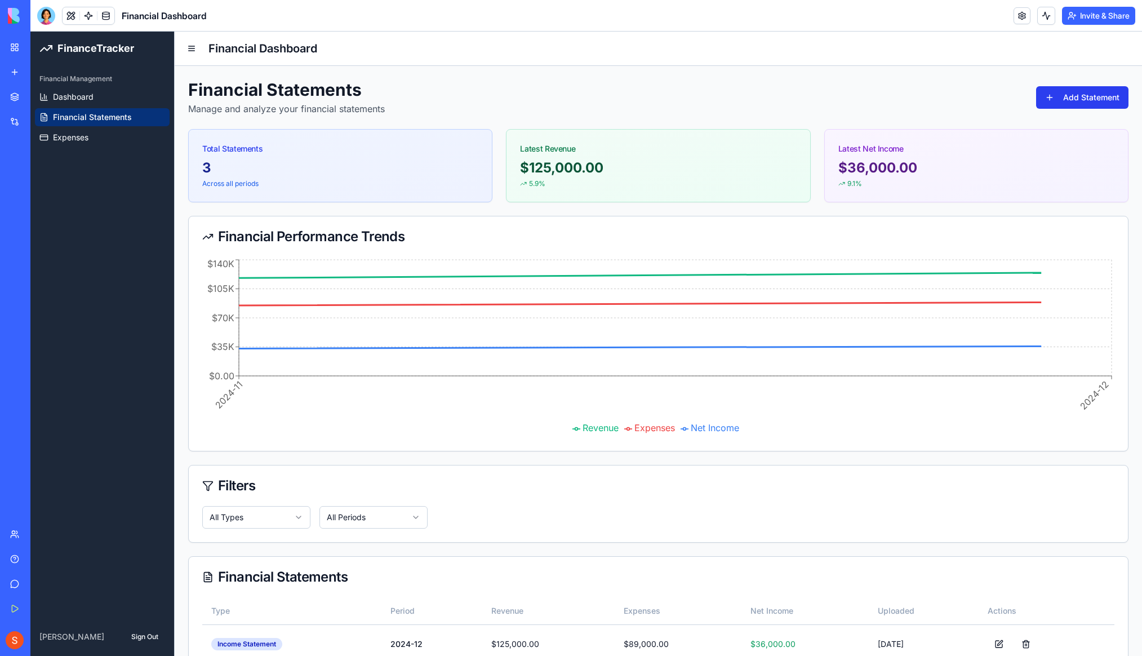
click at [1096, 104] on button "Add Statement" at bounding box center [1082, 97] width 92 height 23
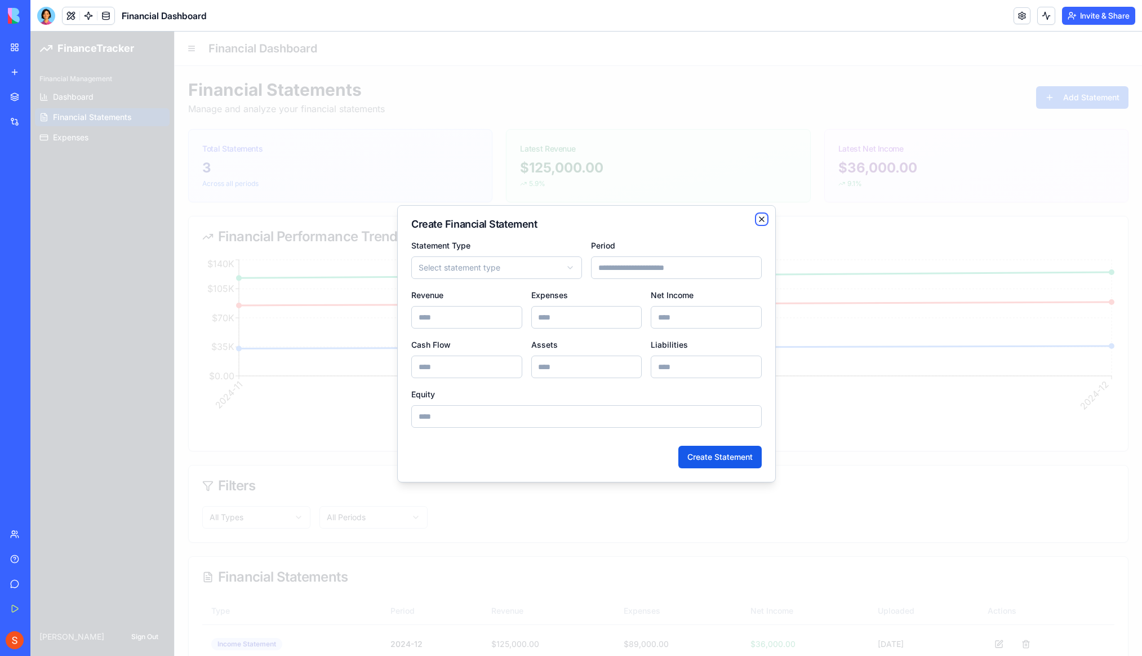
click at [761, 220] on icon "button" at bounding box center [761, 219] width 9 height 9
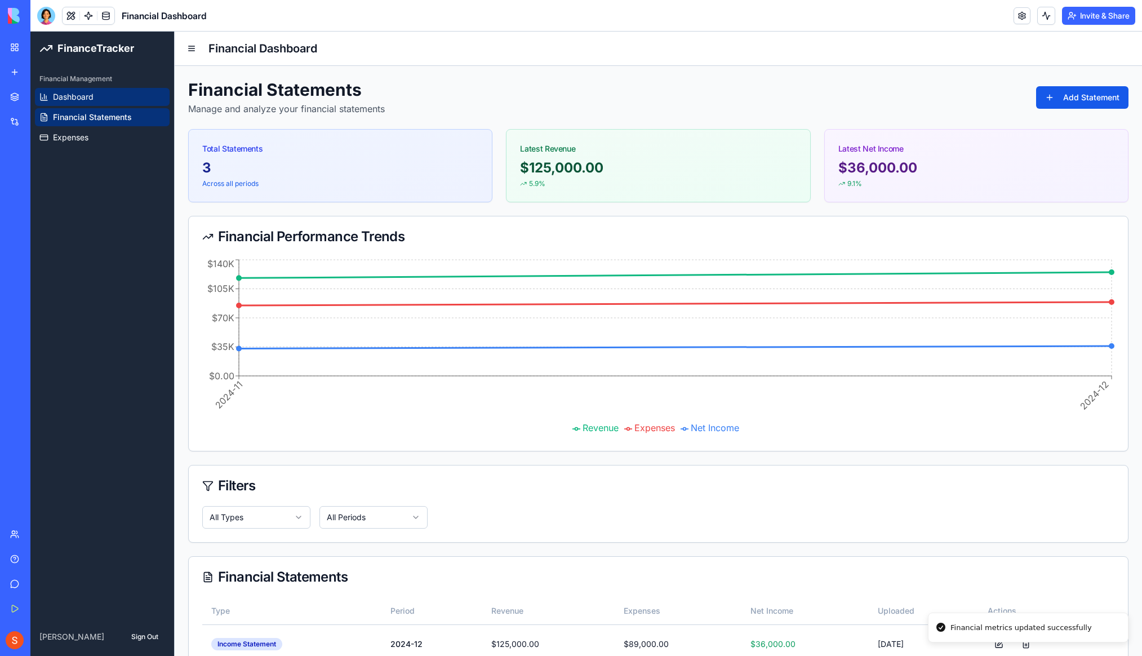
click at [127, 97] on link "Dashboard" at bounding box center [102, 97] width 135 height 18
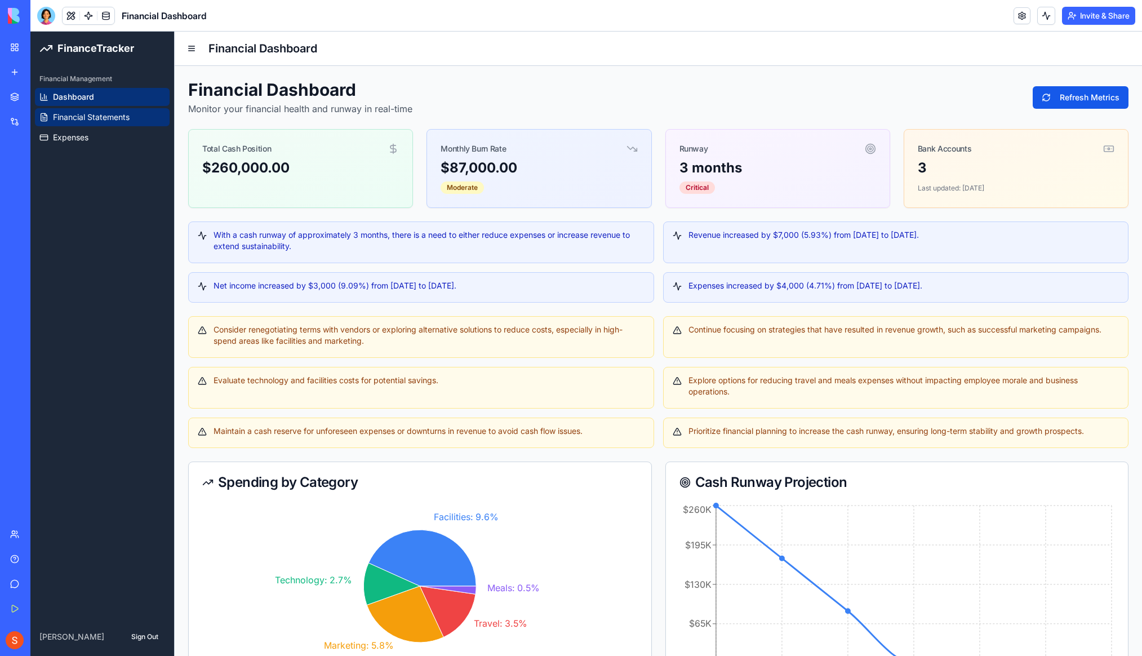
click at [69, 116] on span "Financial Statements" at bounding box center [91, 117] width 77 height 11
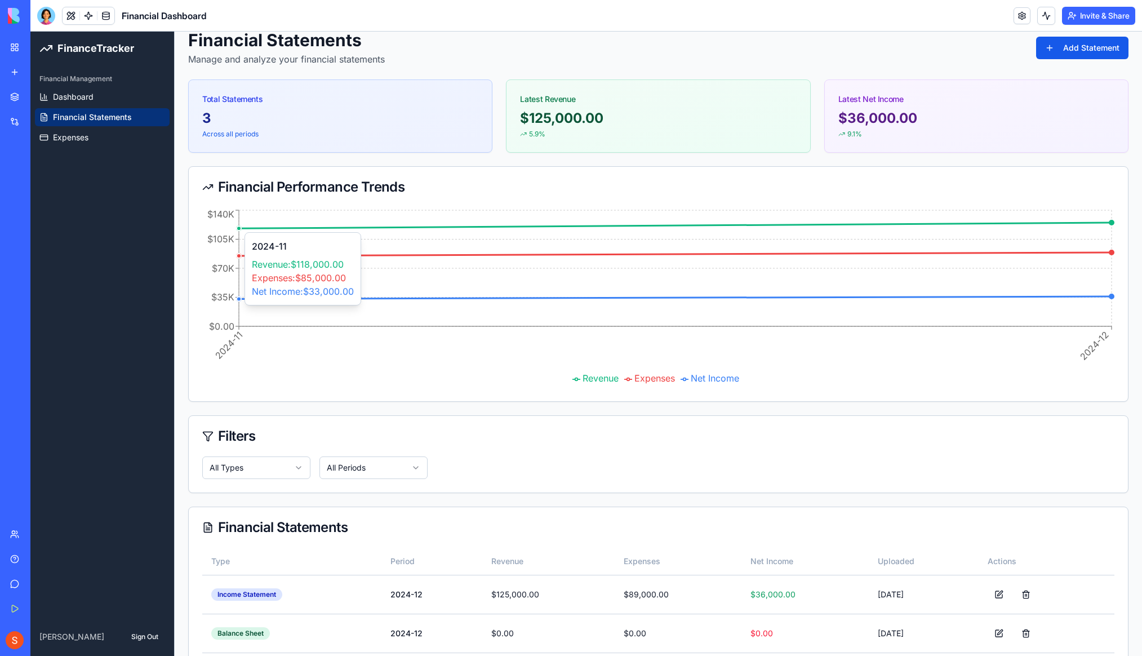
scroll to position [50, 0]
click at [163, 400] on div "Financial Management Dashboard Financial Statements Expenses" at bounding box center [102, 341] width 144 height 552
click at [78, 99] on span "Dashboard" at bounding box center [73, 96] width 41 height 11
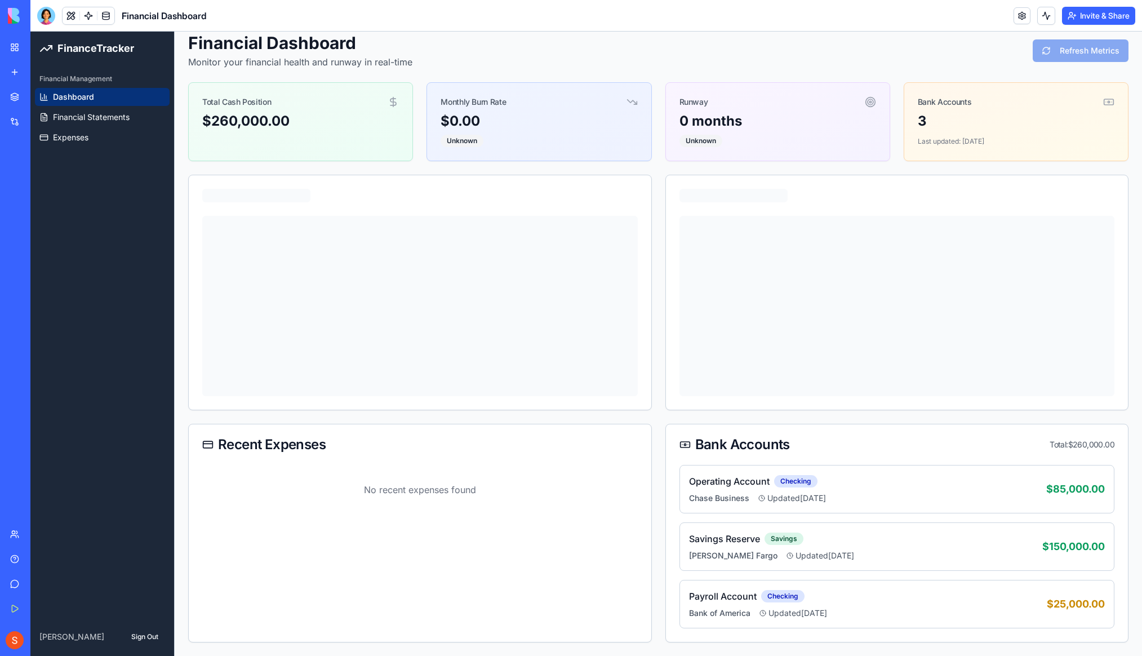
scroll to position [47, 0]
click at [72, 135] on span "Expenses" at bounding box center [71, 137] width 36 height 11
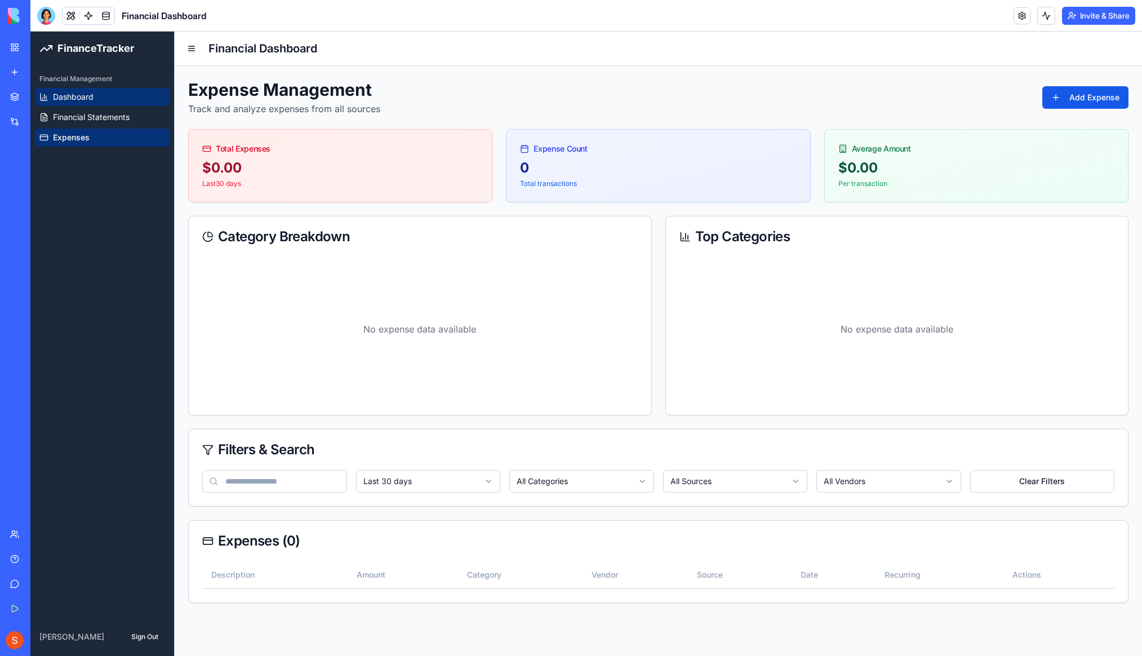
click at [51, 97] on link "Dashboard" at bounding box center [102, 97] width 135 height 18
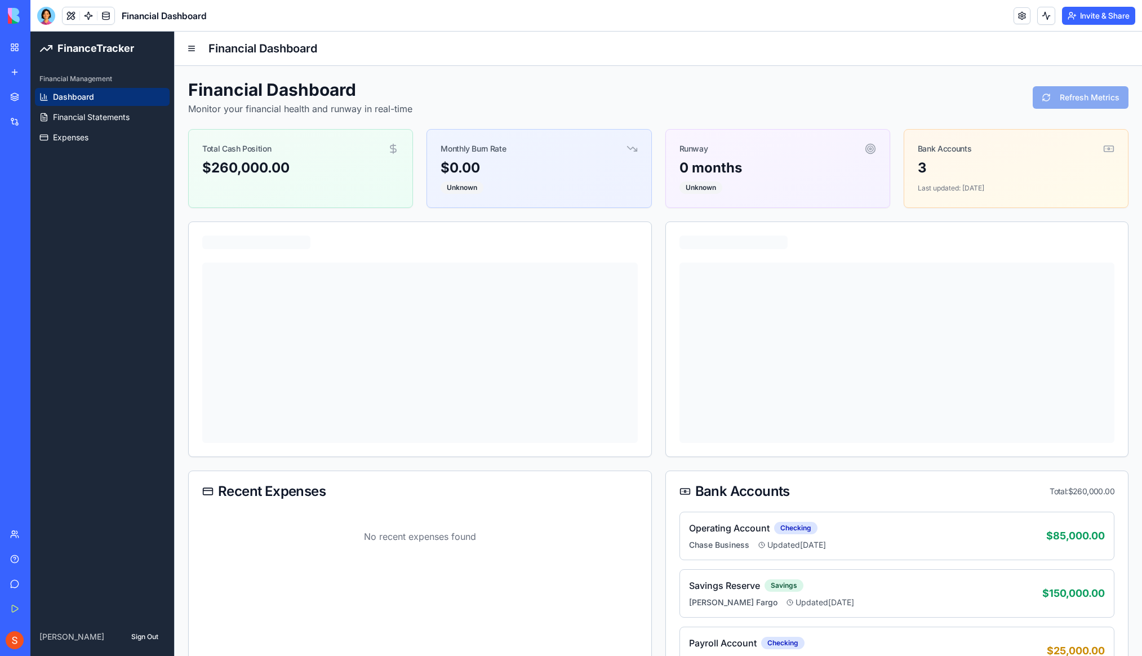
click at [70, 98] on span "Dashboard" at bounding box center [73, 96] width 41 height 11
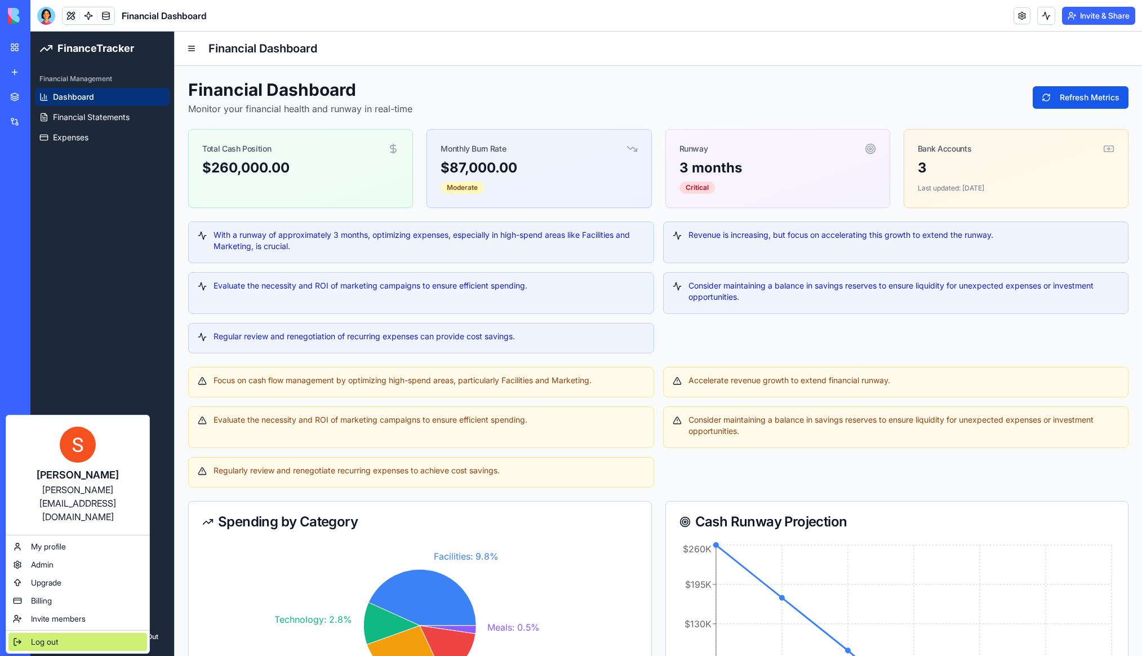
click at [56, 636] on span "Log out" at bounding box center [44, 641] width 27 height 11
